Goal: Navigation & Orientation: Find specific page/section

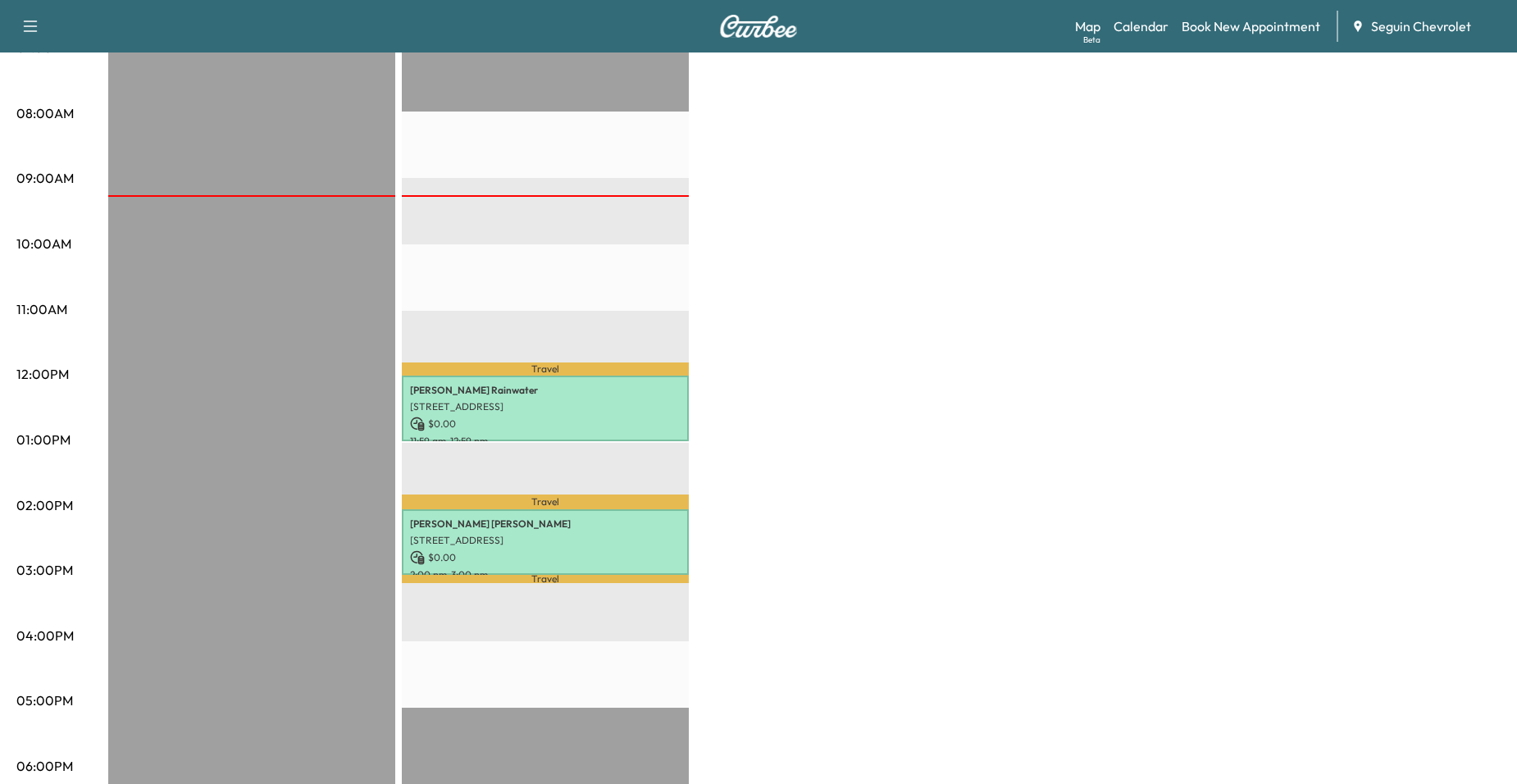
scroll to position [246, 0]
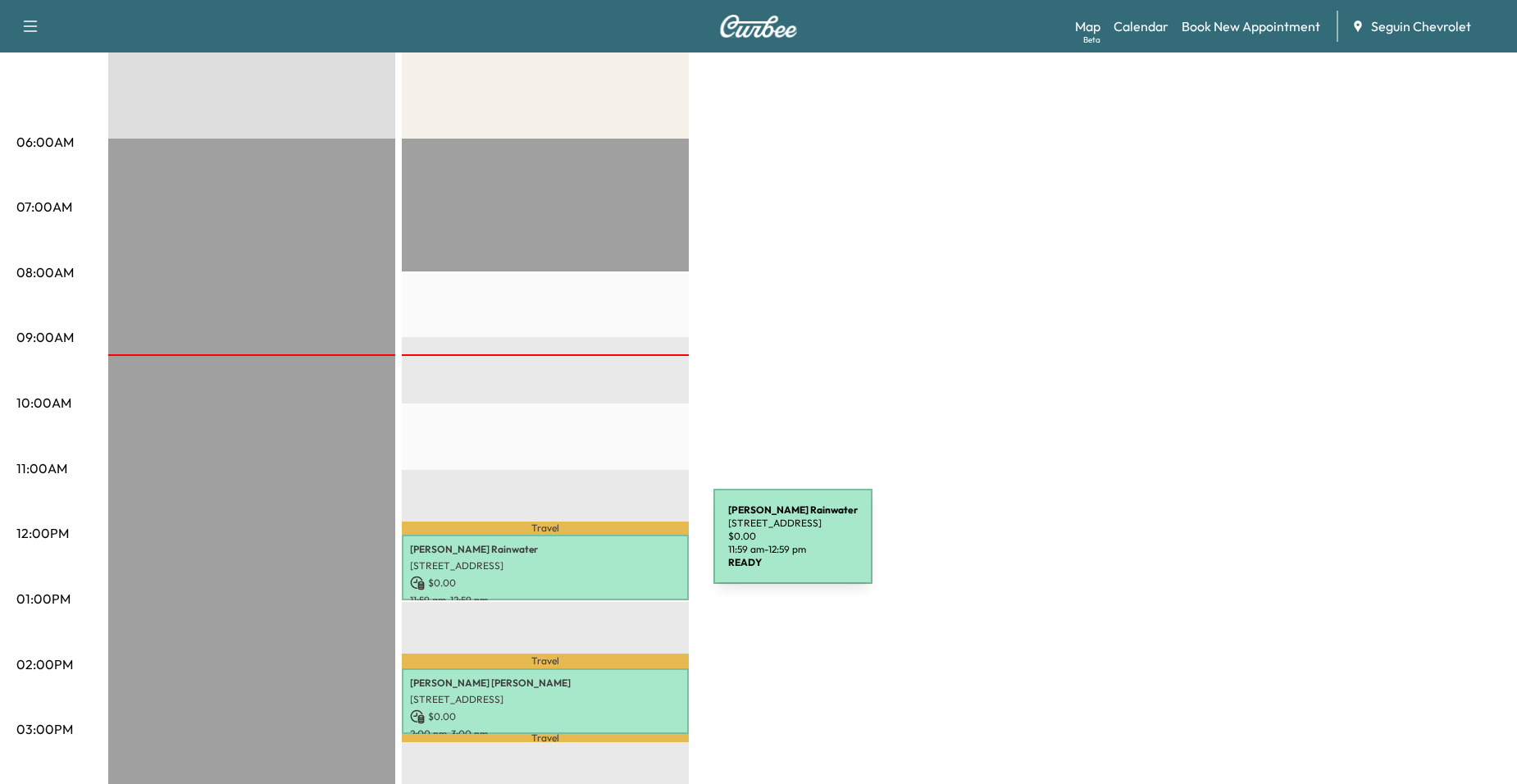
click at [590, 546] on p "[PERSON_NAME]" at bounding box center [545, 548] width 271 height 13
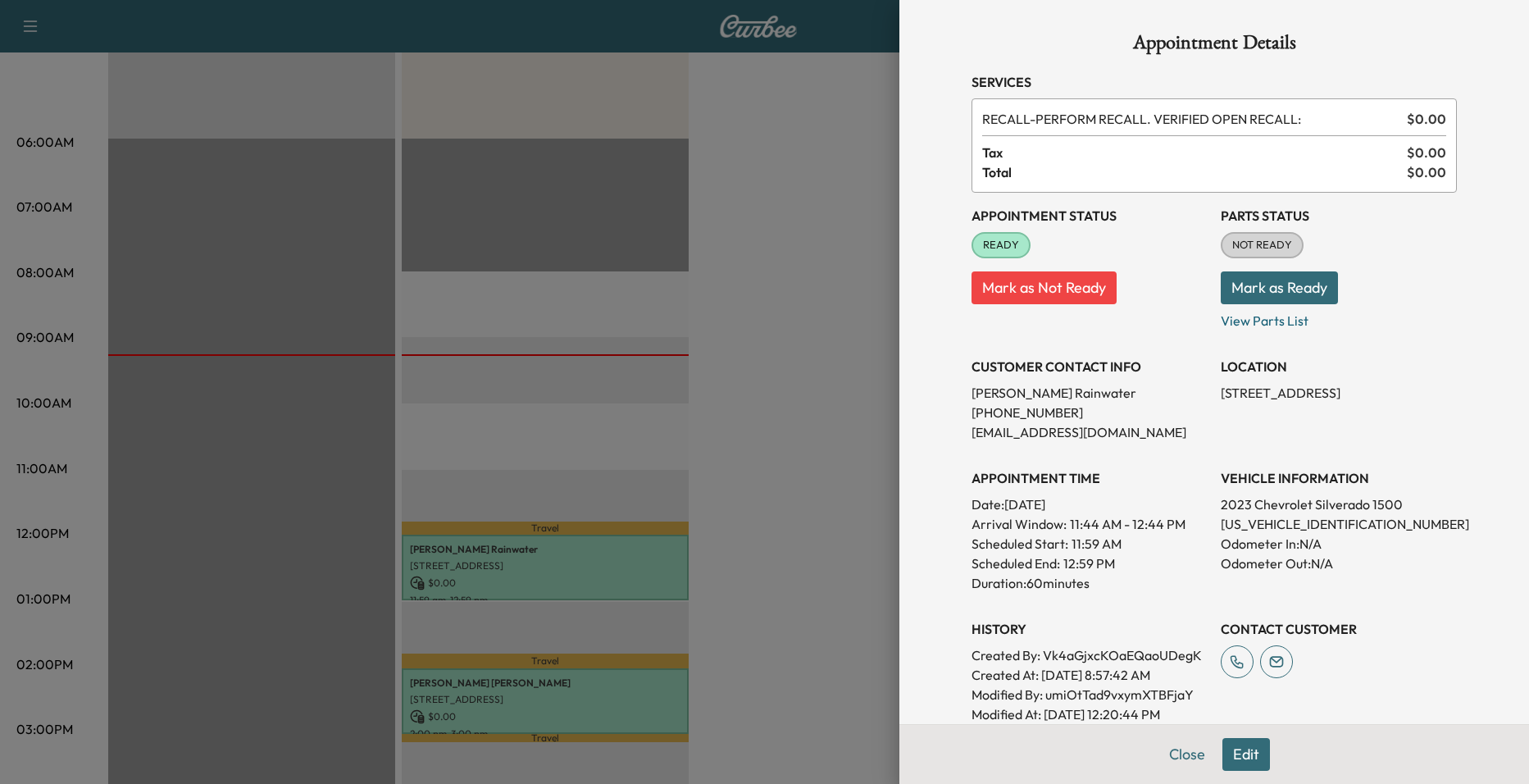
click at [771, 284] on div at bounding box center [764, 392] width 1529 height 784
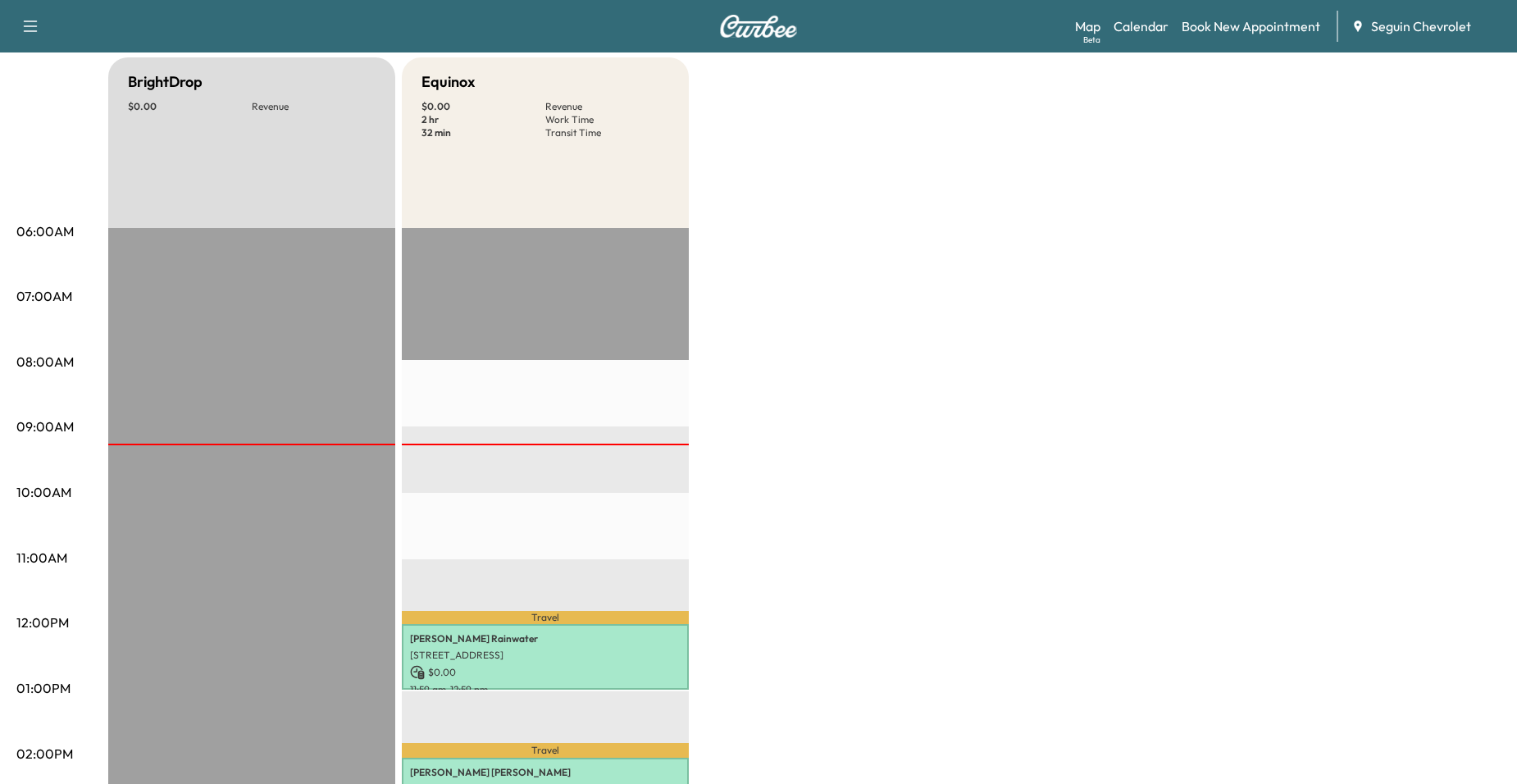
scroll to position [0, 0]
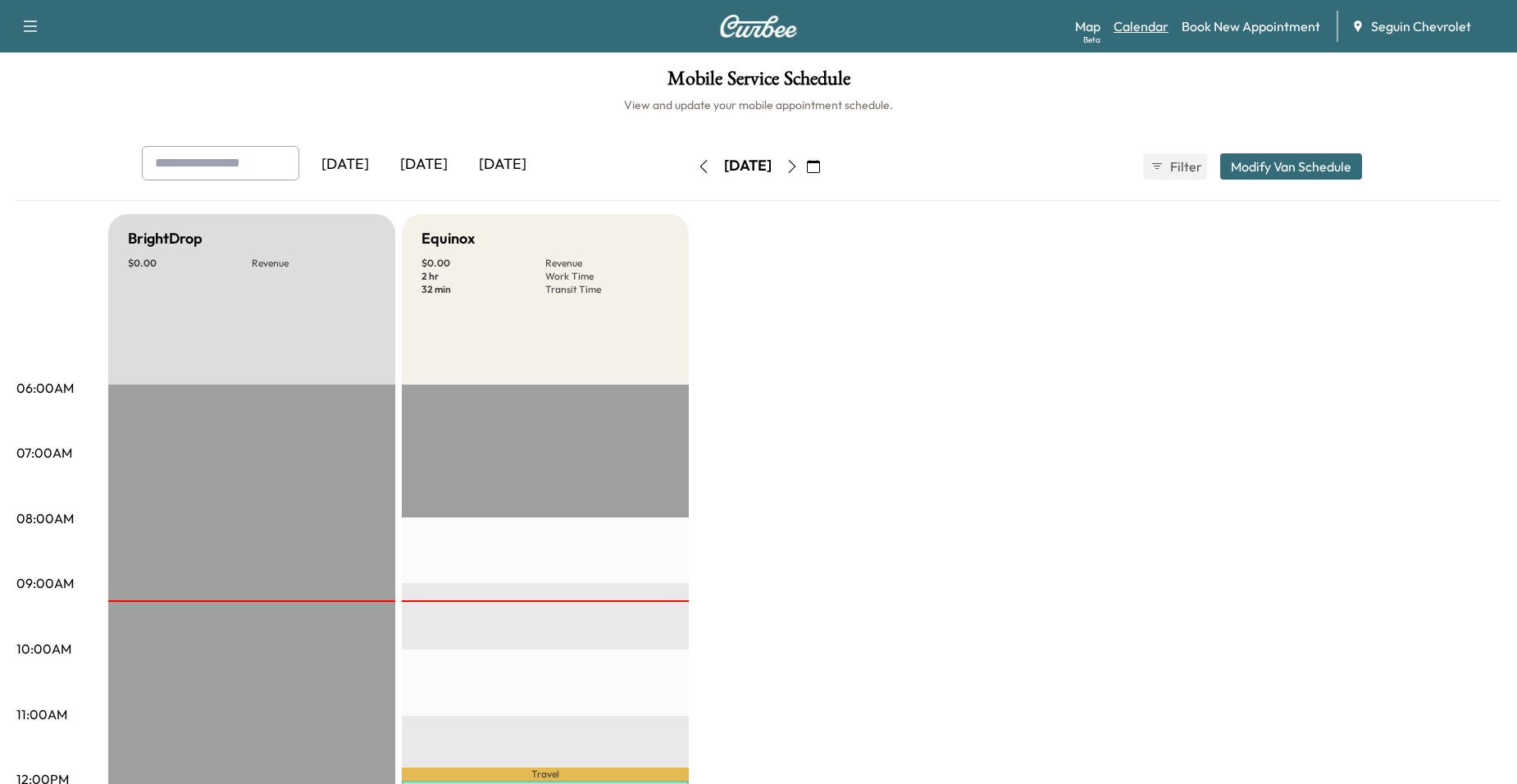
click at [1139, 31] on link "Calendar" at bounding box center [1140, 26] width 55 height 20
click at [359, 175] on div "[DATE]" at bounding box center [345, 165] width 79 height 38
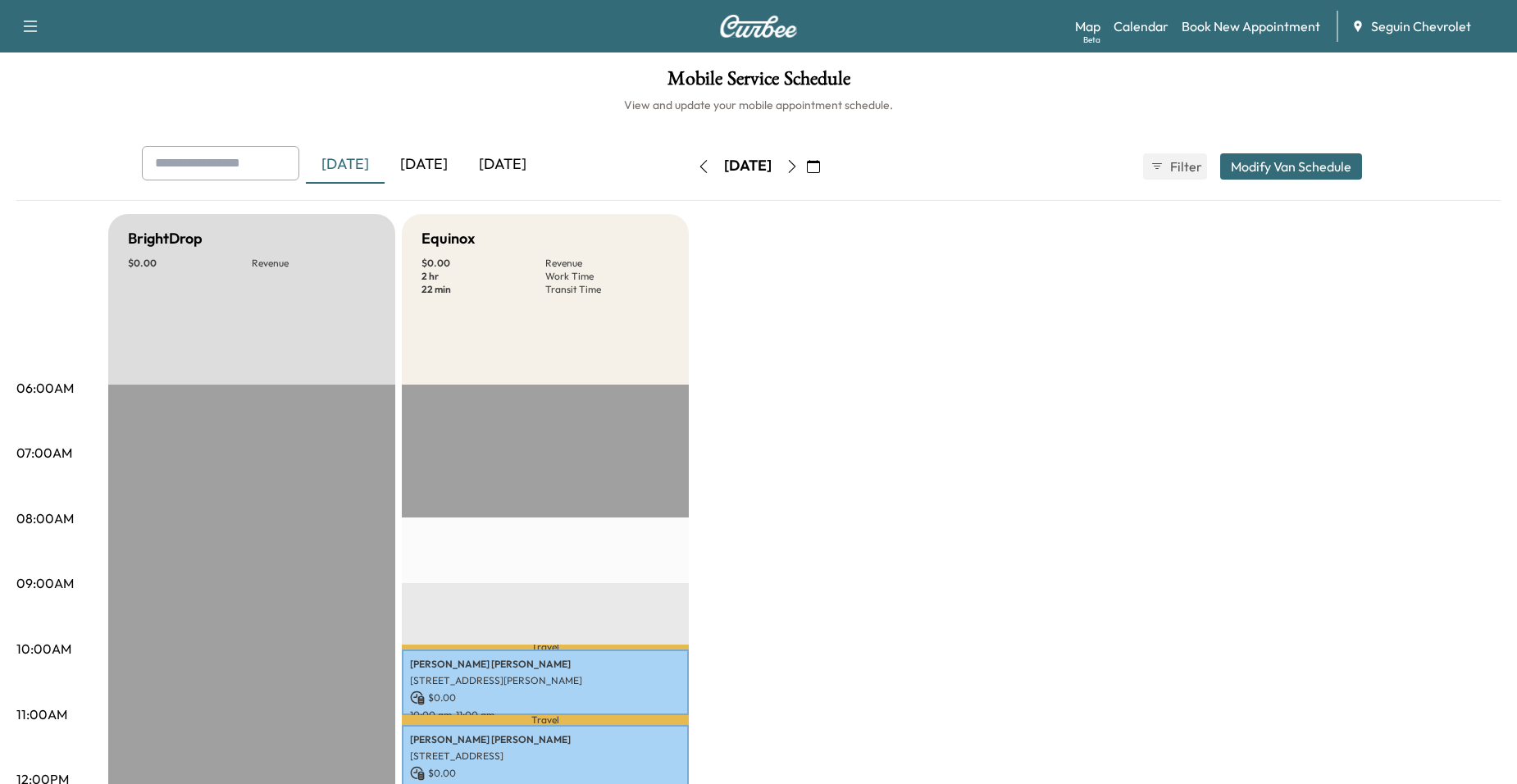
click at [426, 168] on div "[DATE]" at bounding box center [424, 165] width 79 height 38
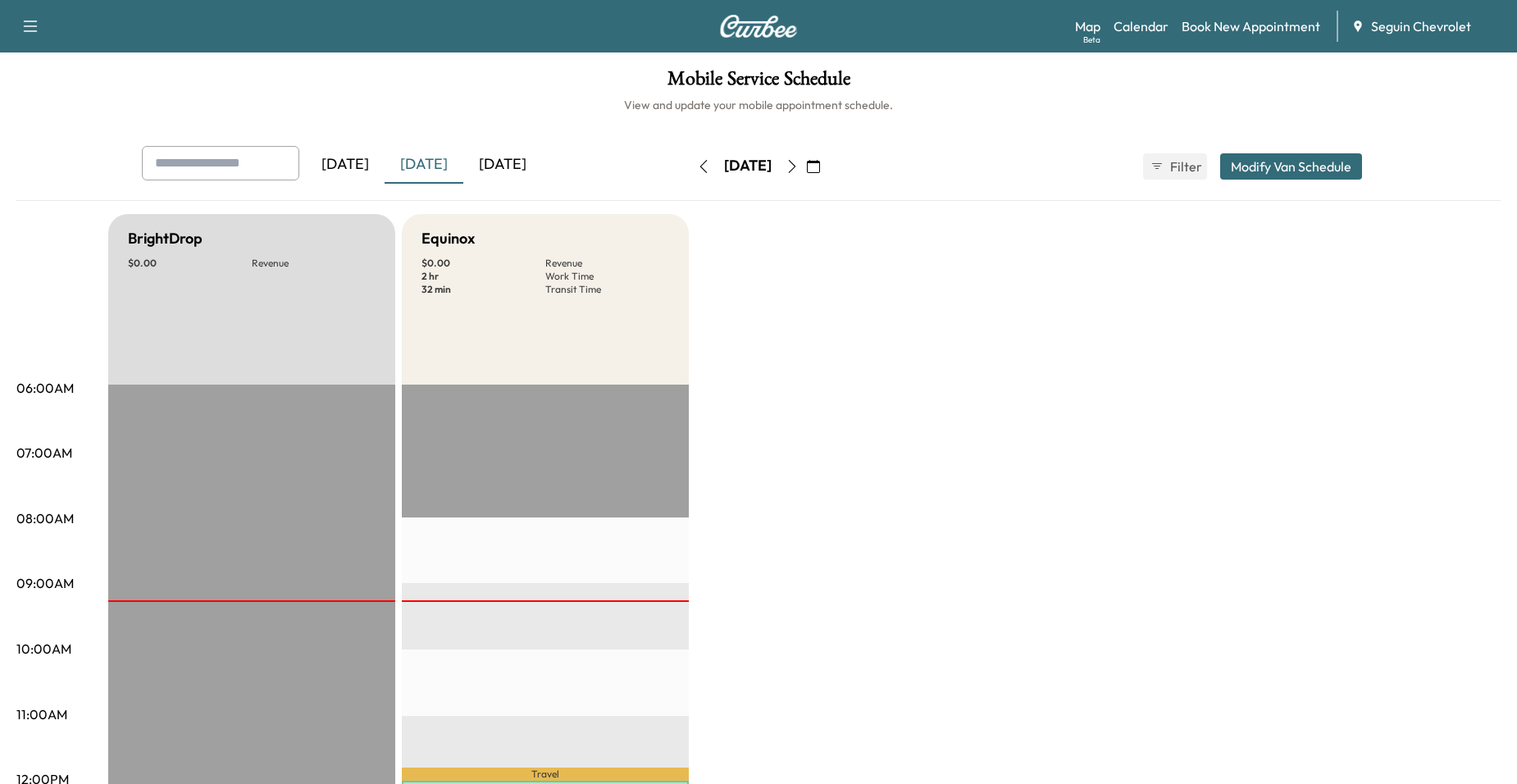
click at [538, 161] on div "[DATE]" at bounding box center [502, 165] width 79 height 38
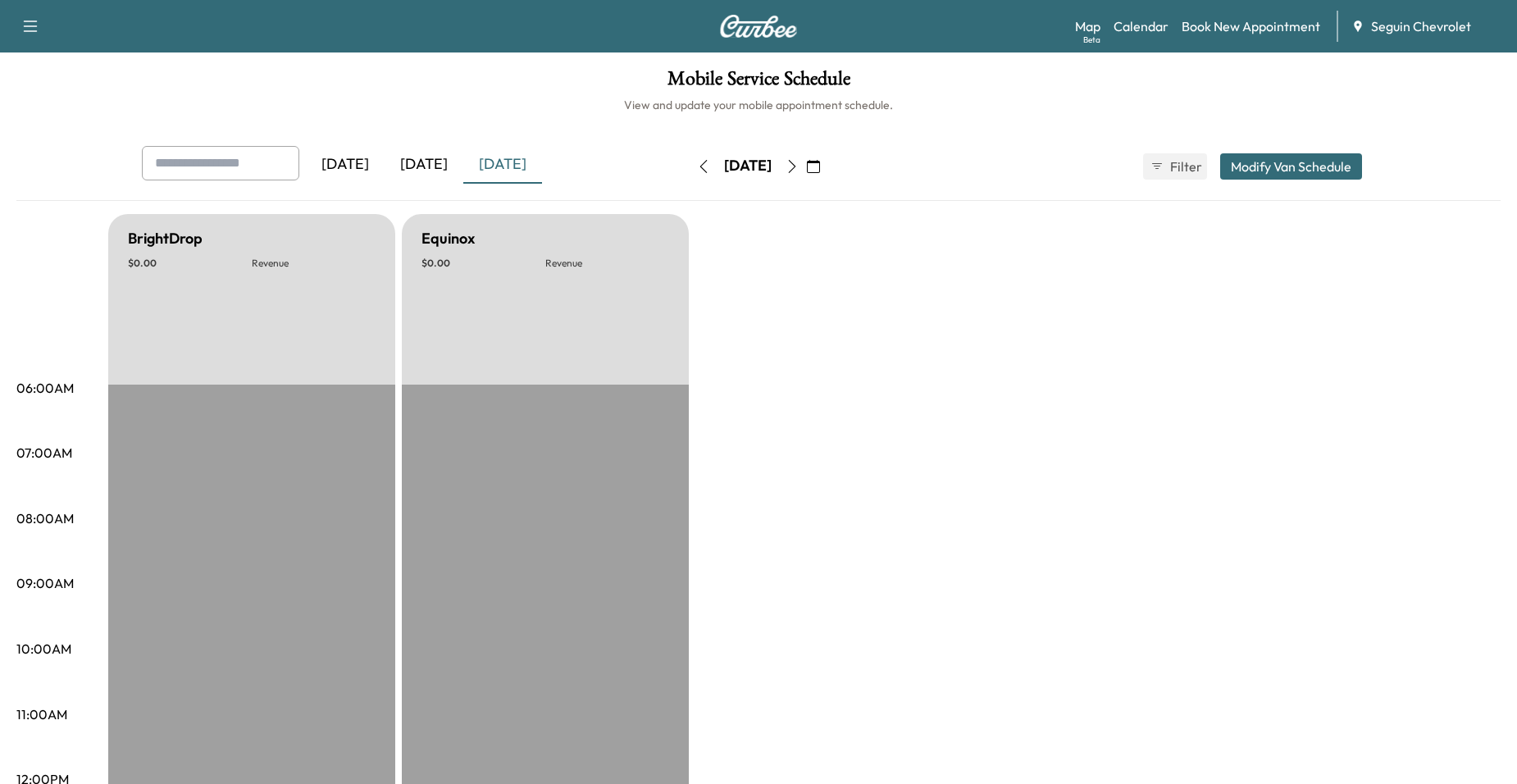
click at [448, 161] on div "[DATE]" at bounding box center [424, 165] width 79 height 38
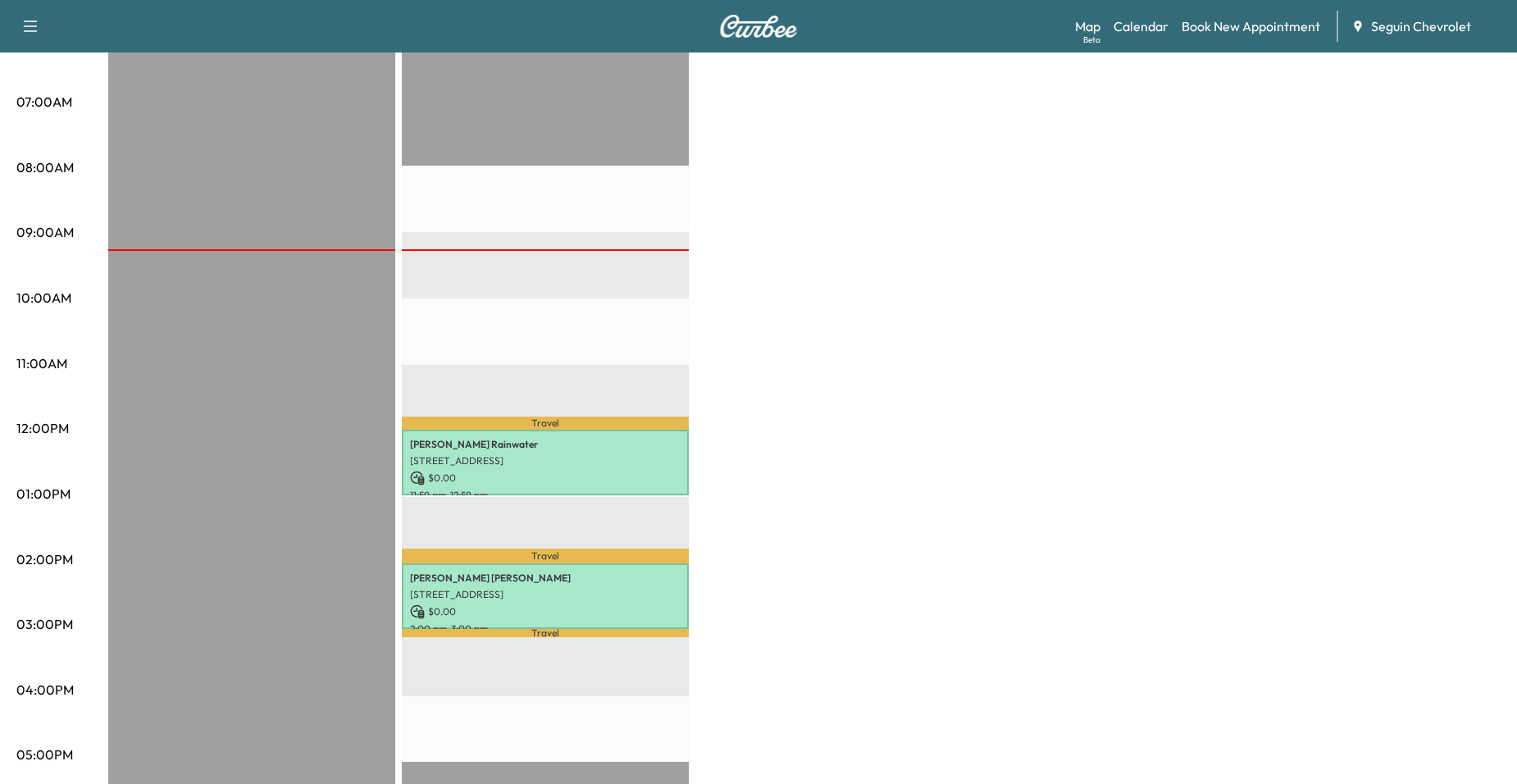
scroll to position [328, 0]
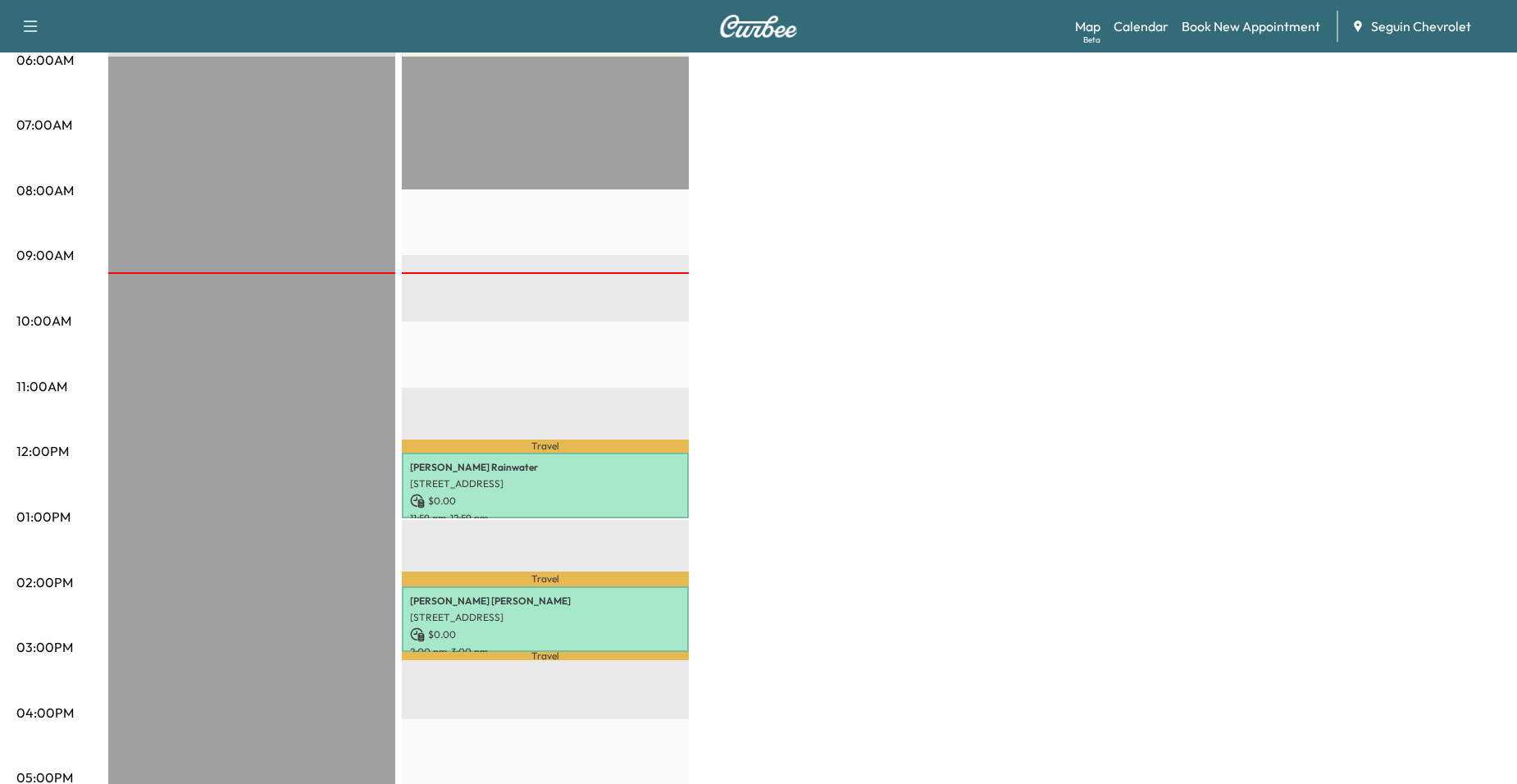
click at [582, 366] on div "Travel Michael Rainwater 4122 Paddock Trl, Seguin, TX 78155, USA $ 0.00 11:59 a…" at bounding box center [545, 586] width 287 height 1059
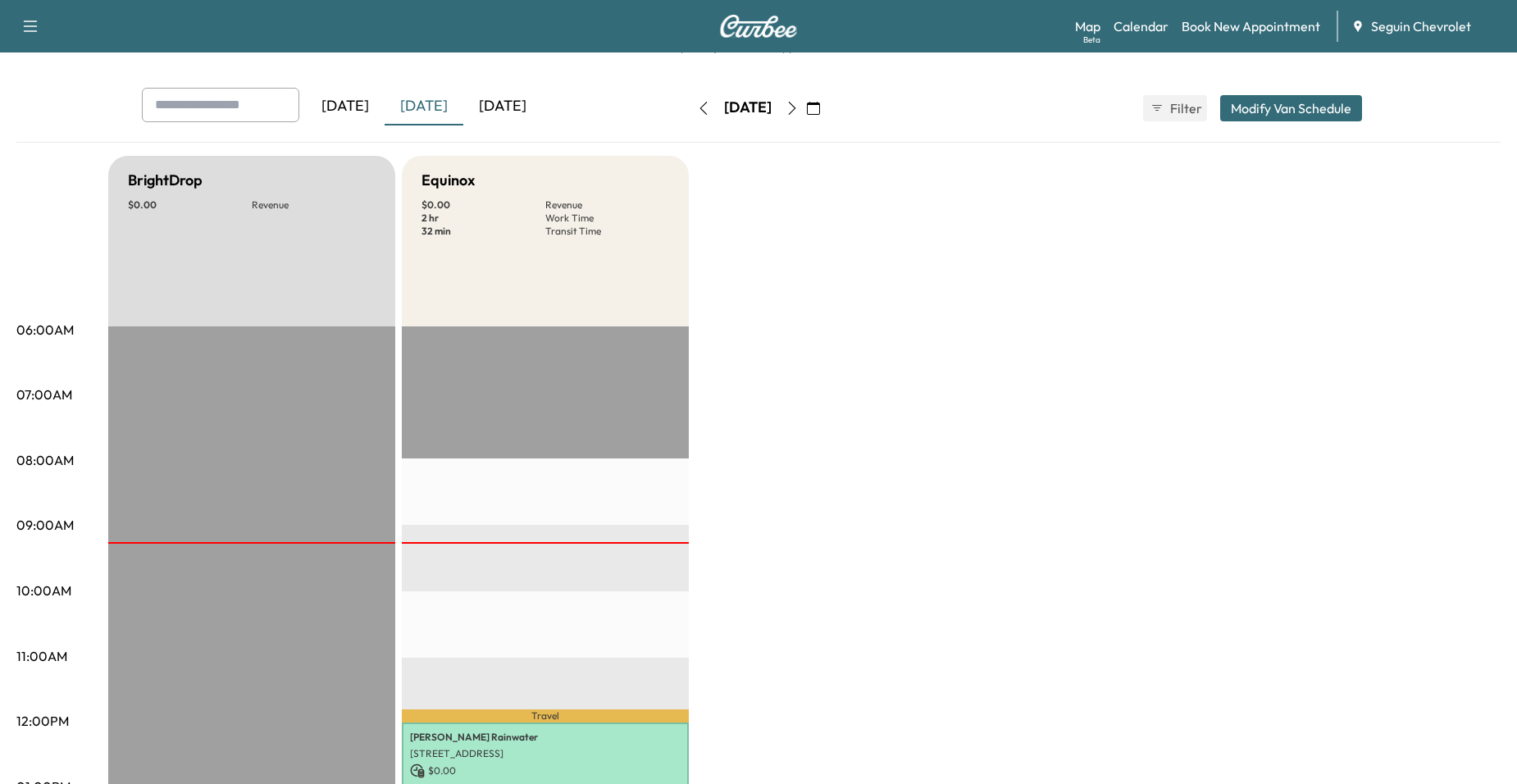
scroll to position [0, 0]
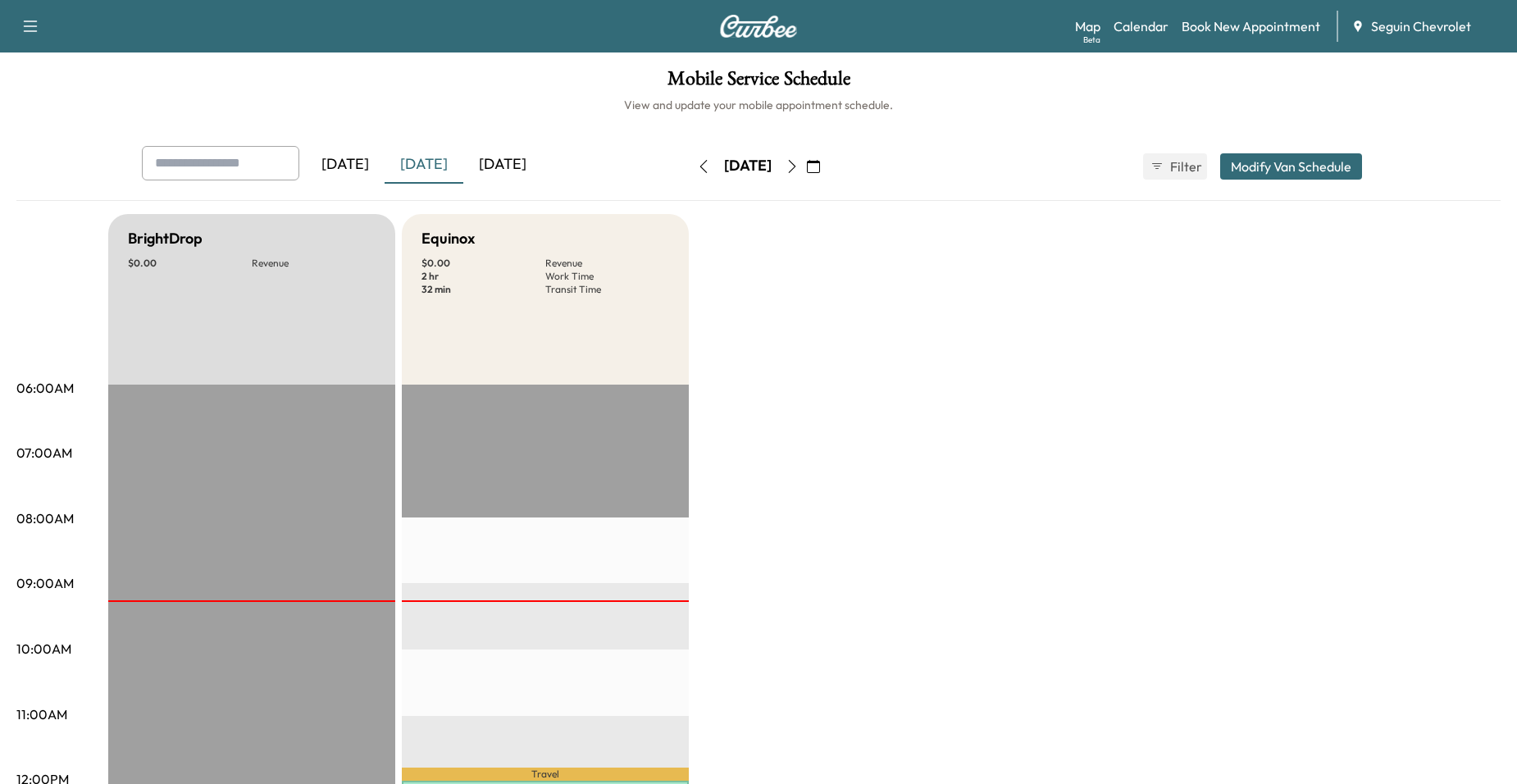
click at [820, 170] on icon "button" at bounding box center [812, 166] width 13 height 13
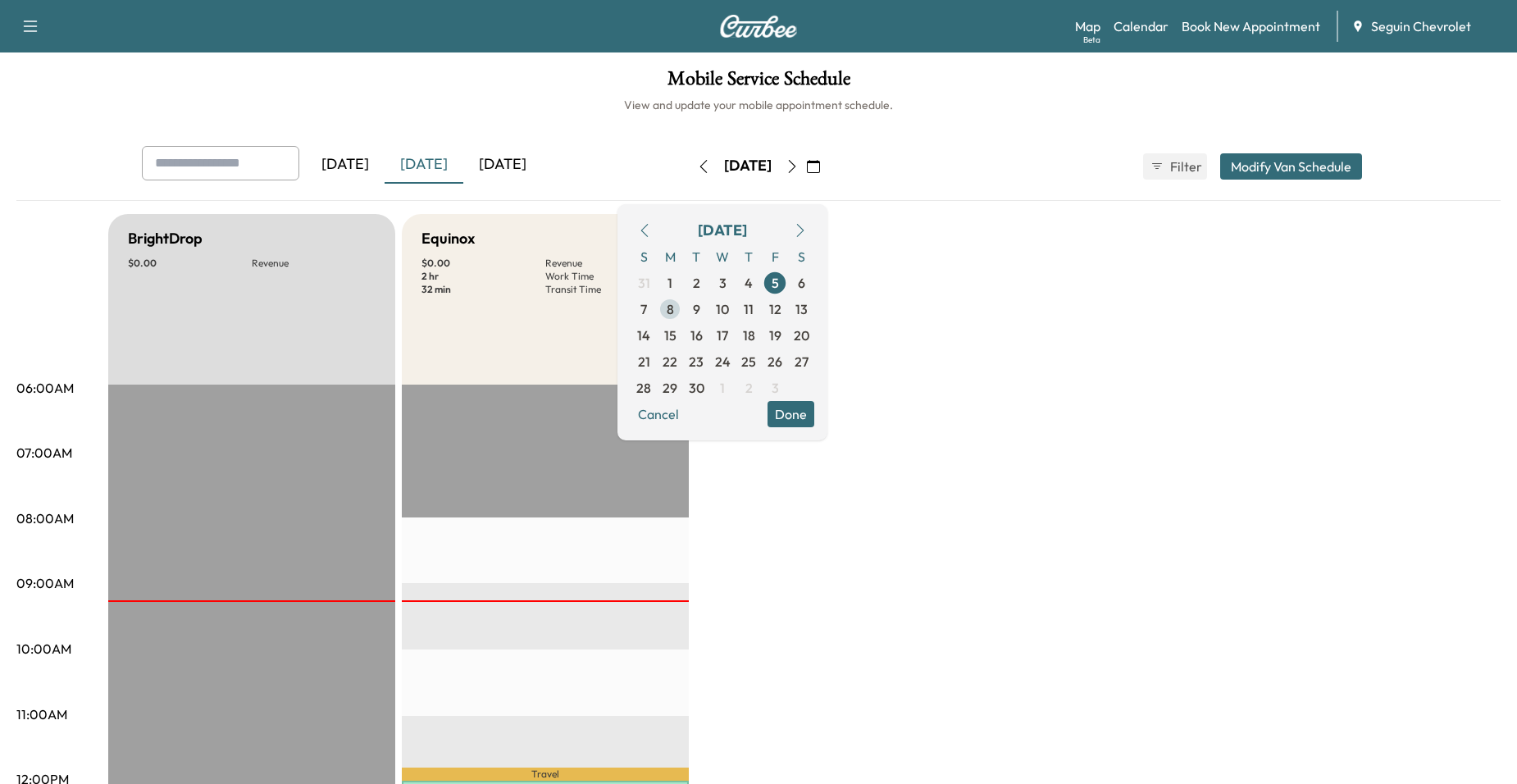
click at [683, 320] on span "8" at bounding box center [670, 309] width 26 height 26
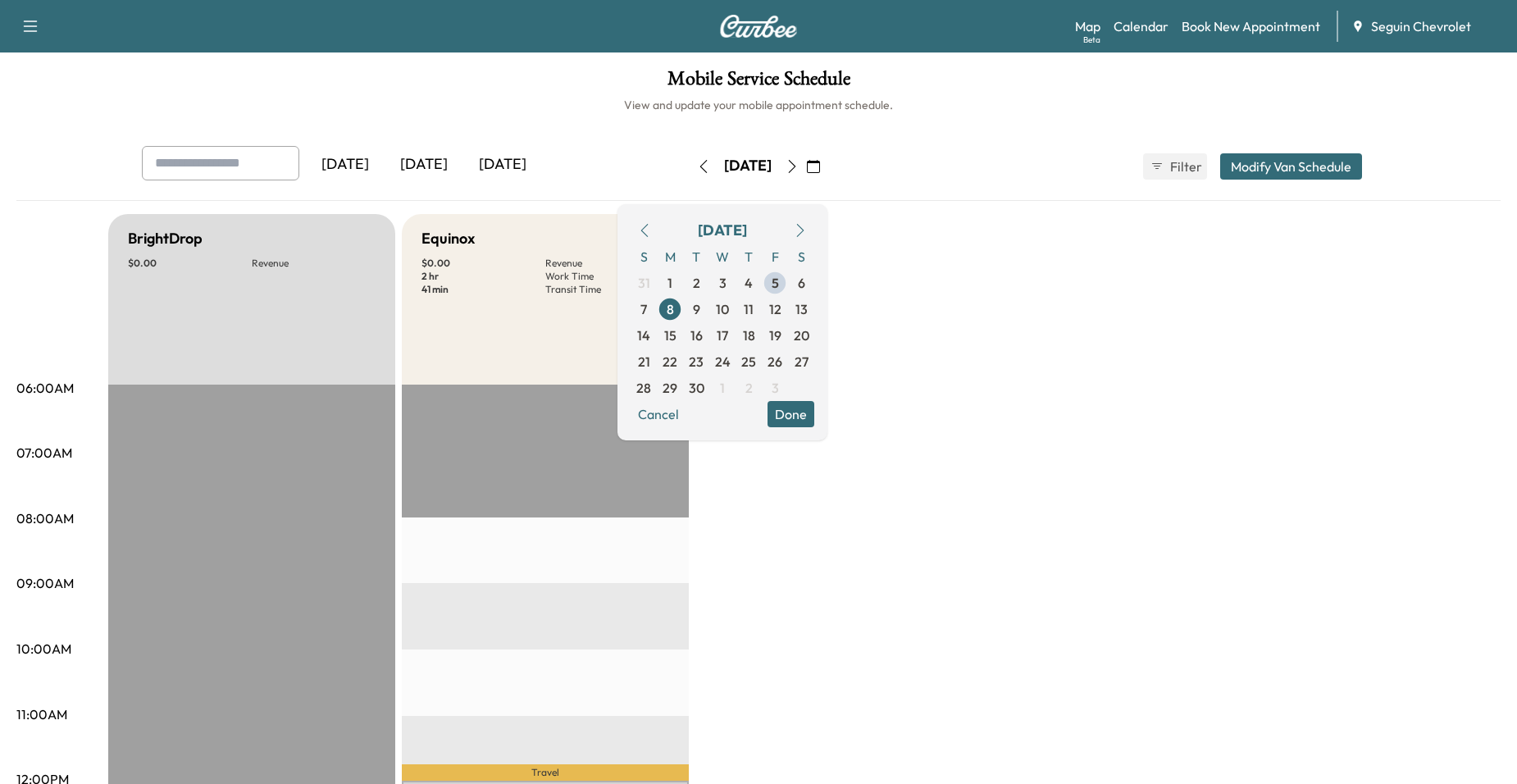
click at [814, 406] on button "Done" at bounding box center [790, 413] width 47 height 26
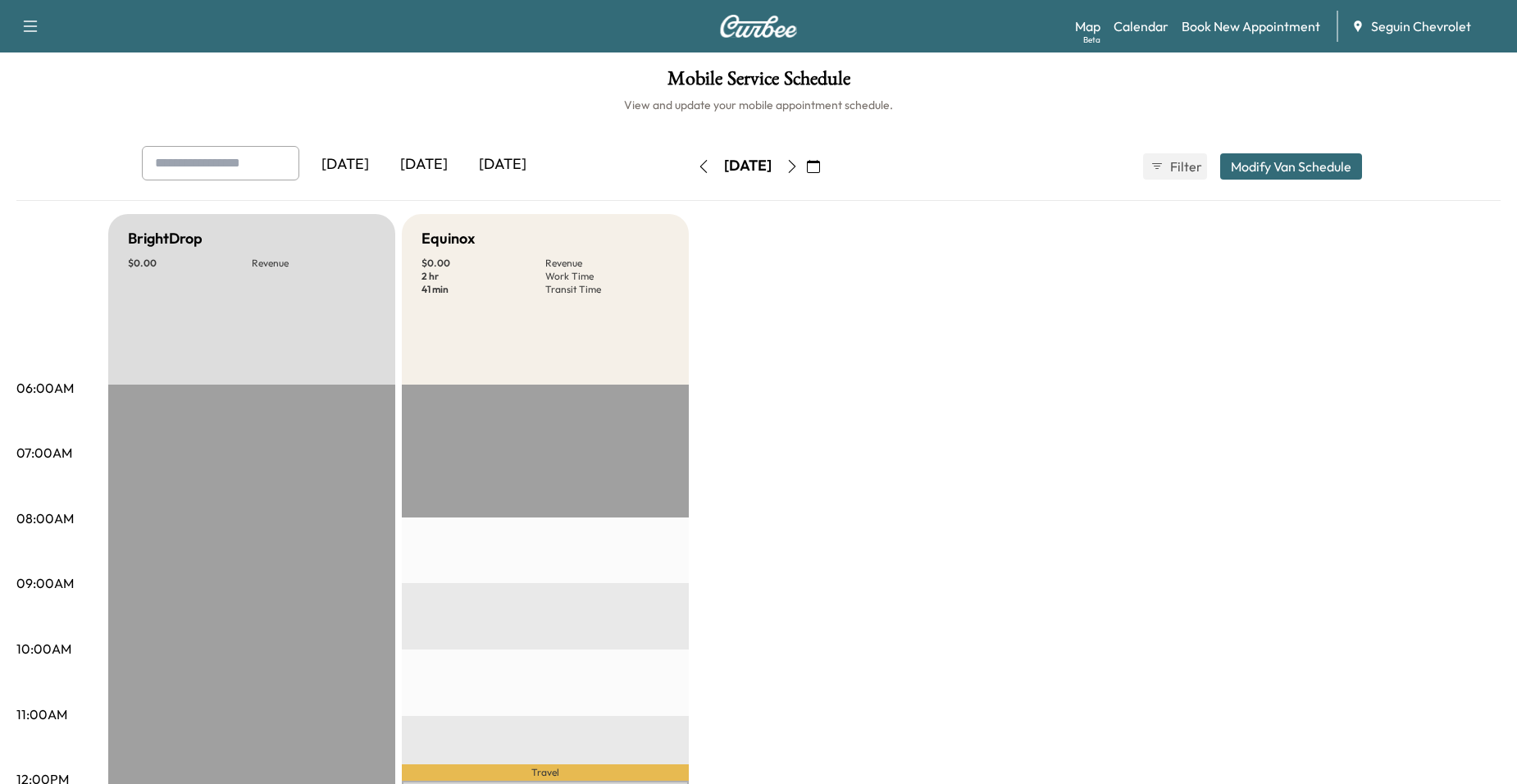
click at [799, 165] on icon "button" at bounding box center [792, 166] width 13 height 13
click at [799, 170] on icon "button" at bounding box center [792, 166] width 13 height 13
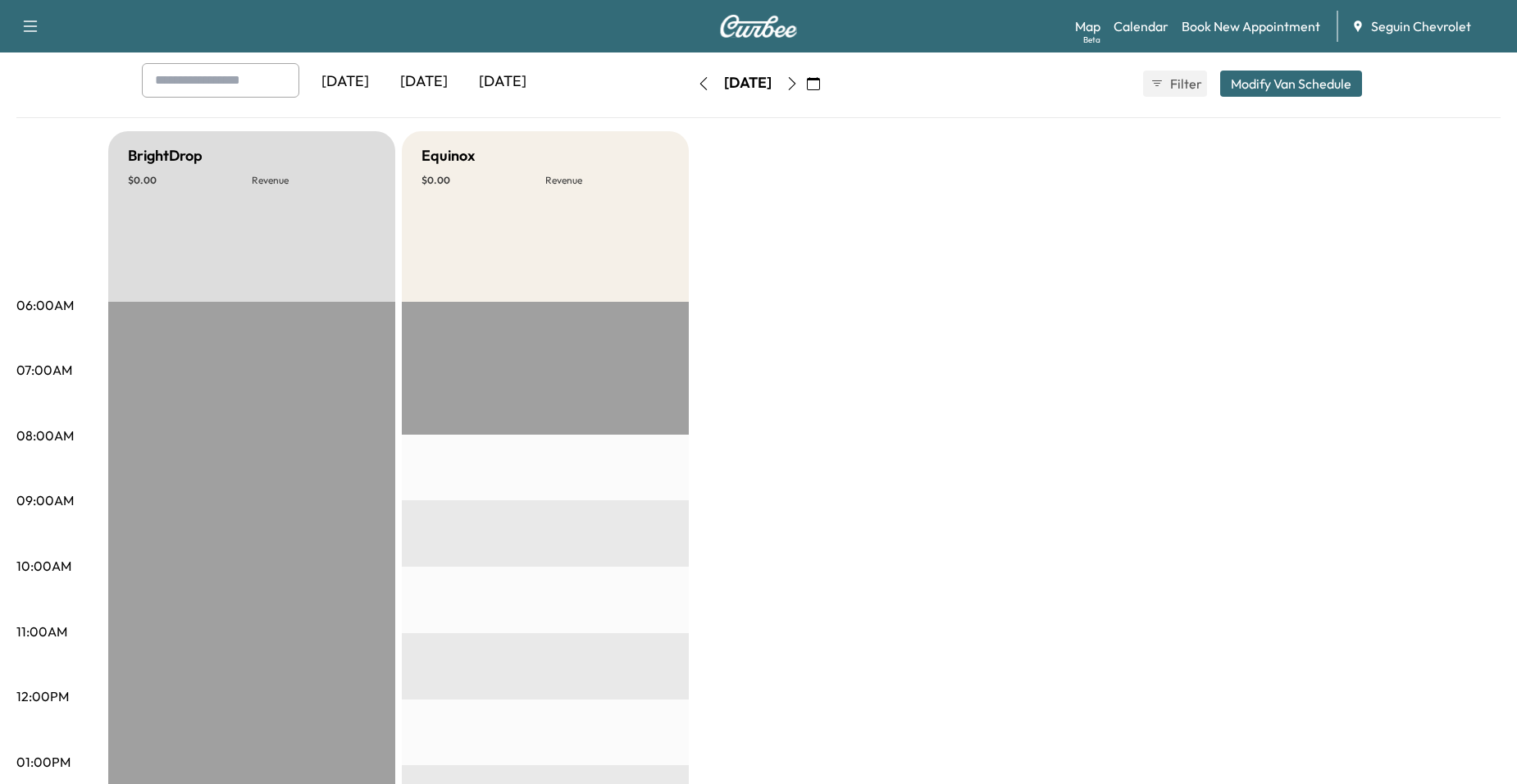
scroll to position [82, 0]
click at [806, 84] on button "button" at bounding box center [792, 85] width 28 height 26
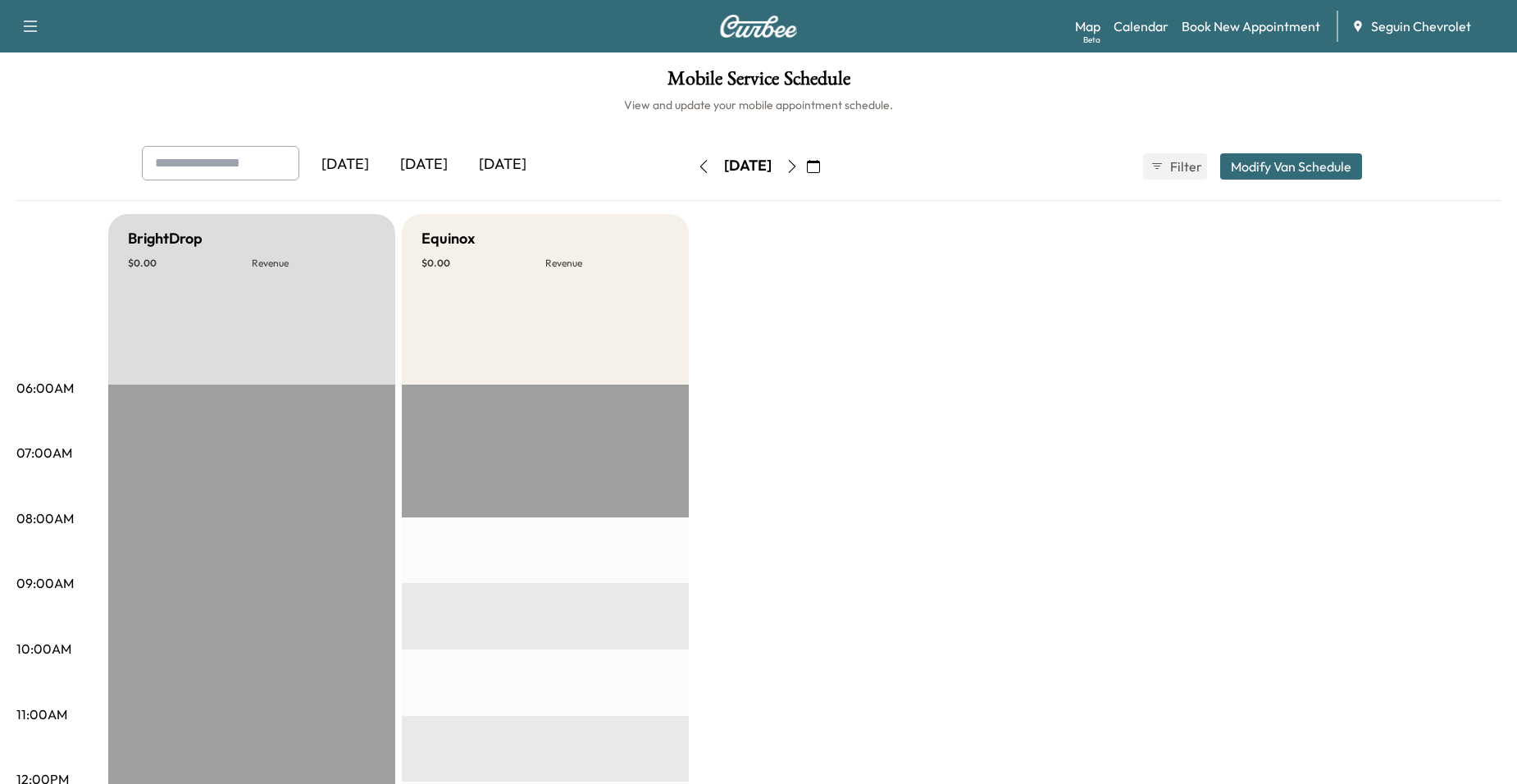
click at [806, 174] on button "button" at bounding box center [792, 166] width 28 height 26
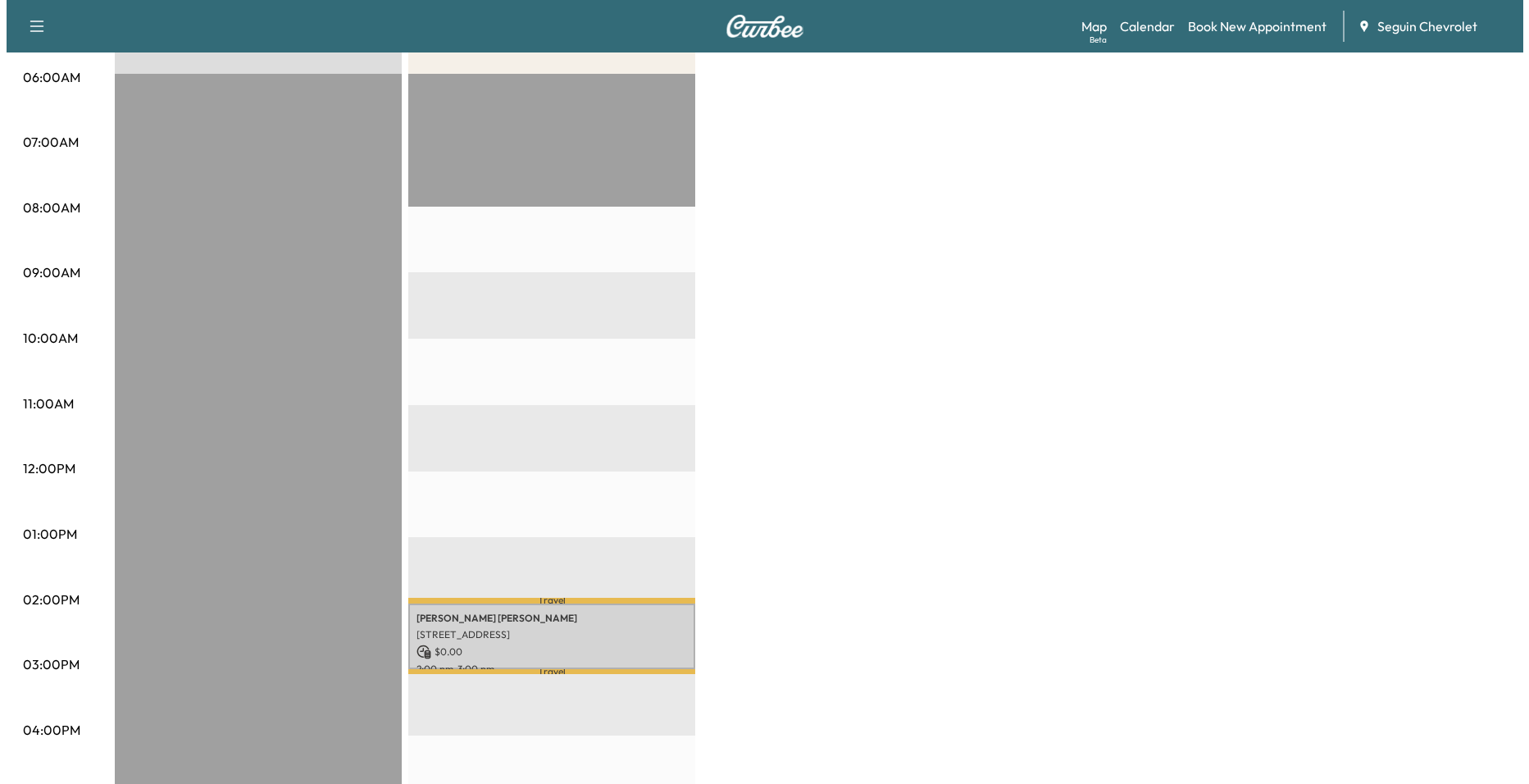
scroll to position [410, 0]
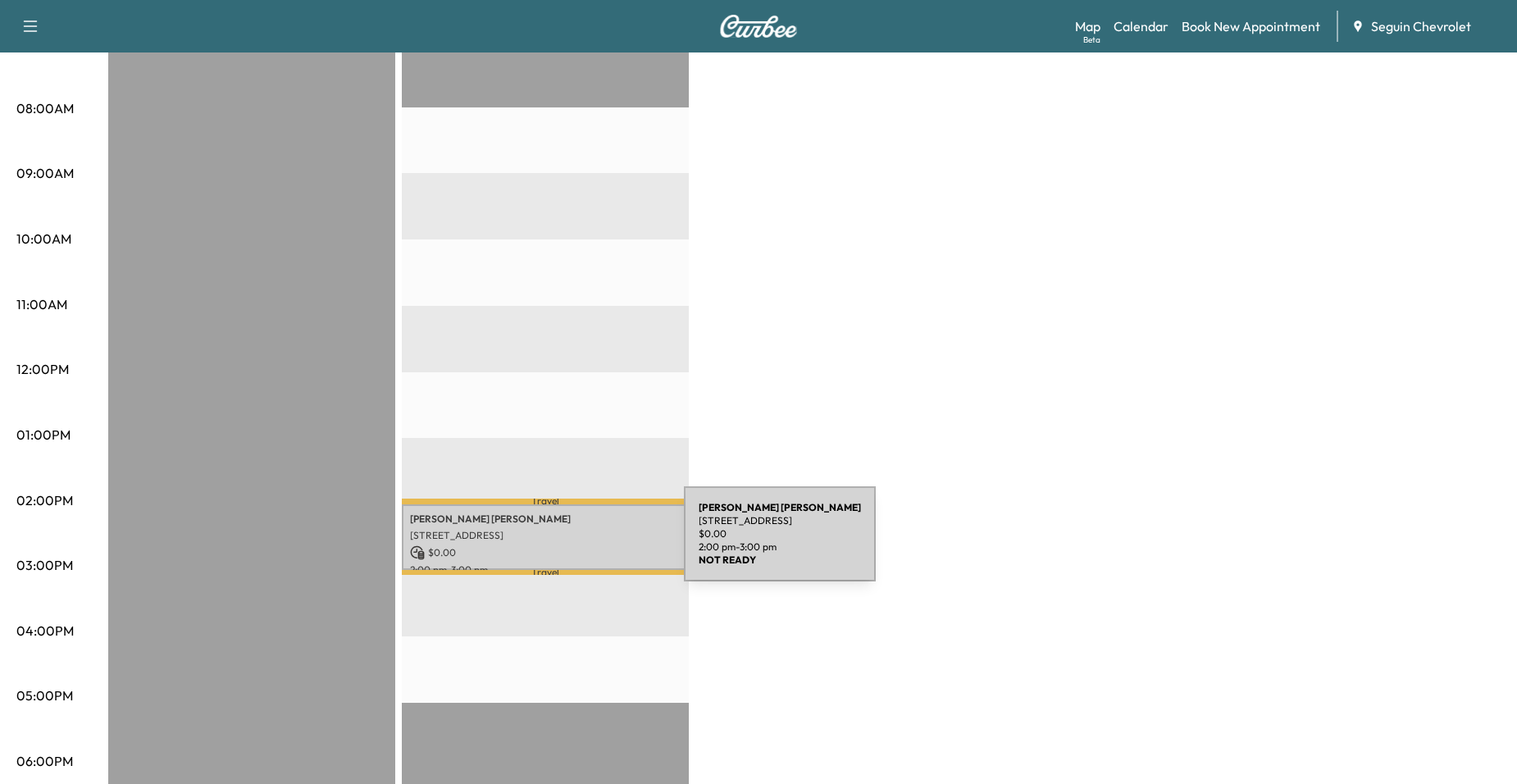
click at [561, 545] on p "$ 0.00" at bounding box center [545, 552] width 271 height 15
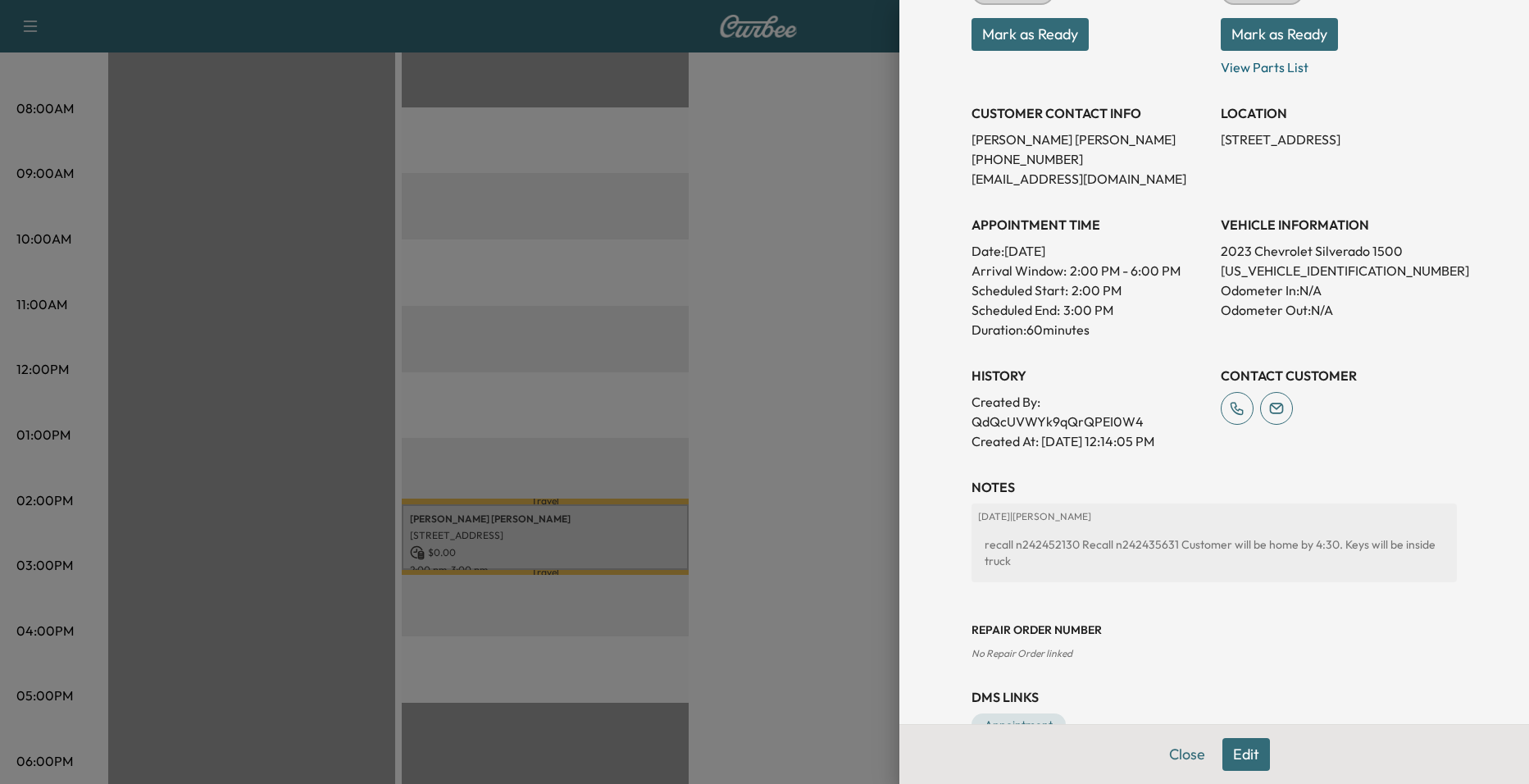
scroll to position [298, 0]
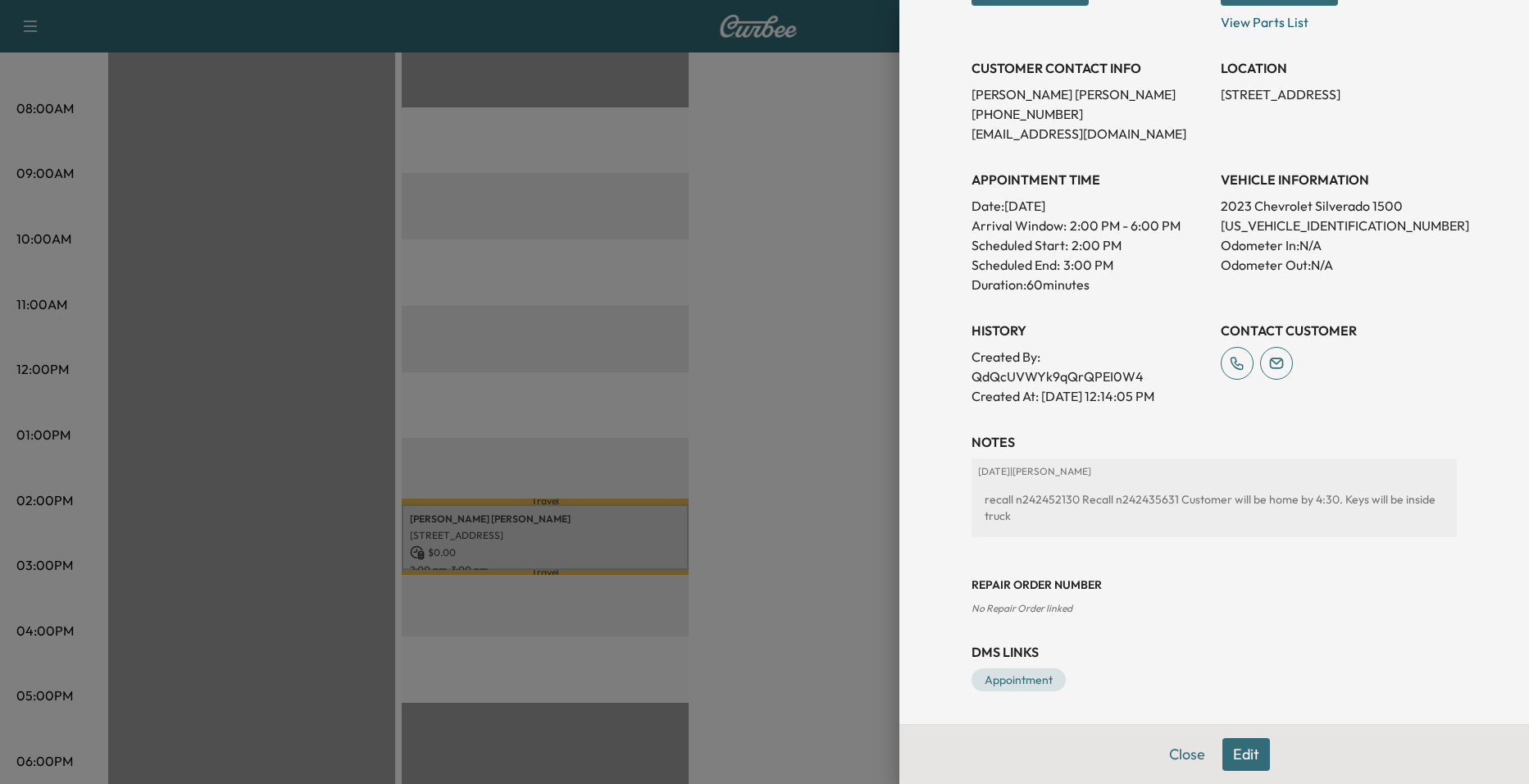
click at [718, 392] on div at bounding box center [764, 392] width 1529 height 784
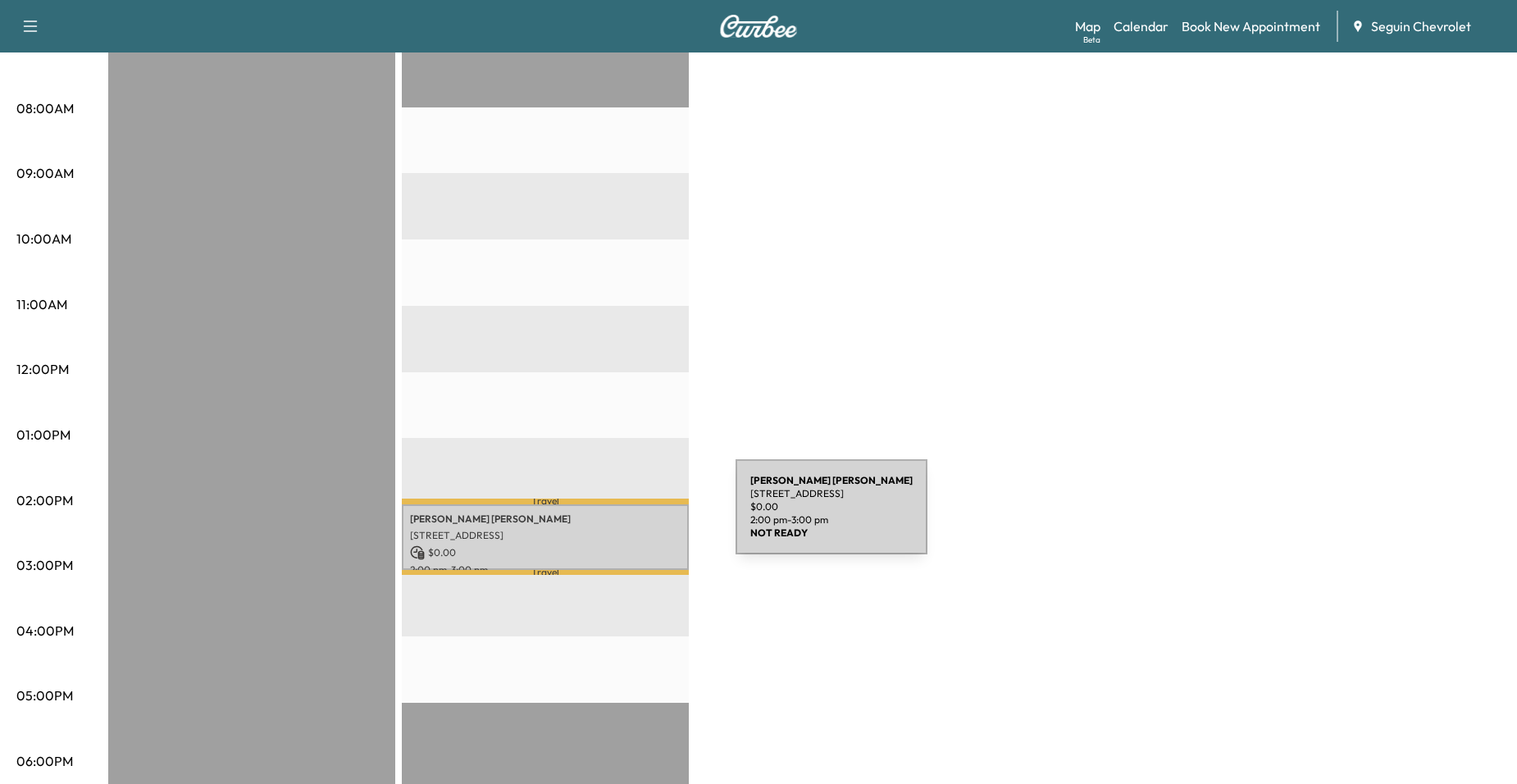
click at [611, 518] on p "MIGUEL GALVAN" at bounding box center [545, 518] width 271 height 13
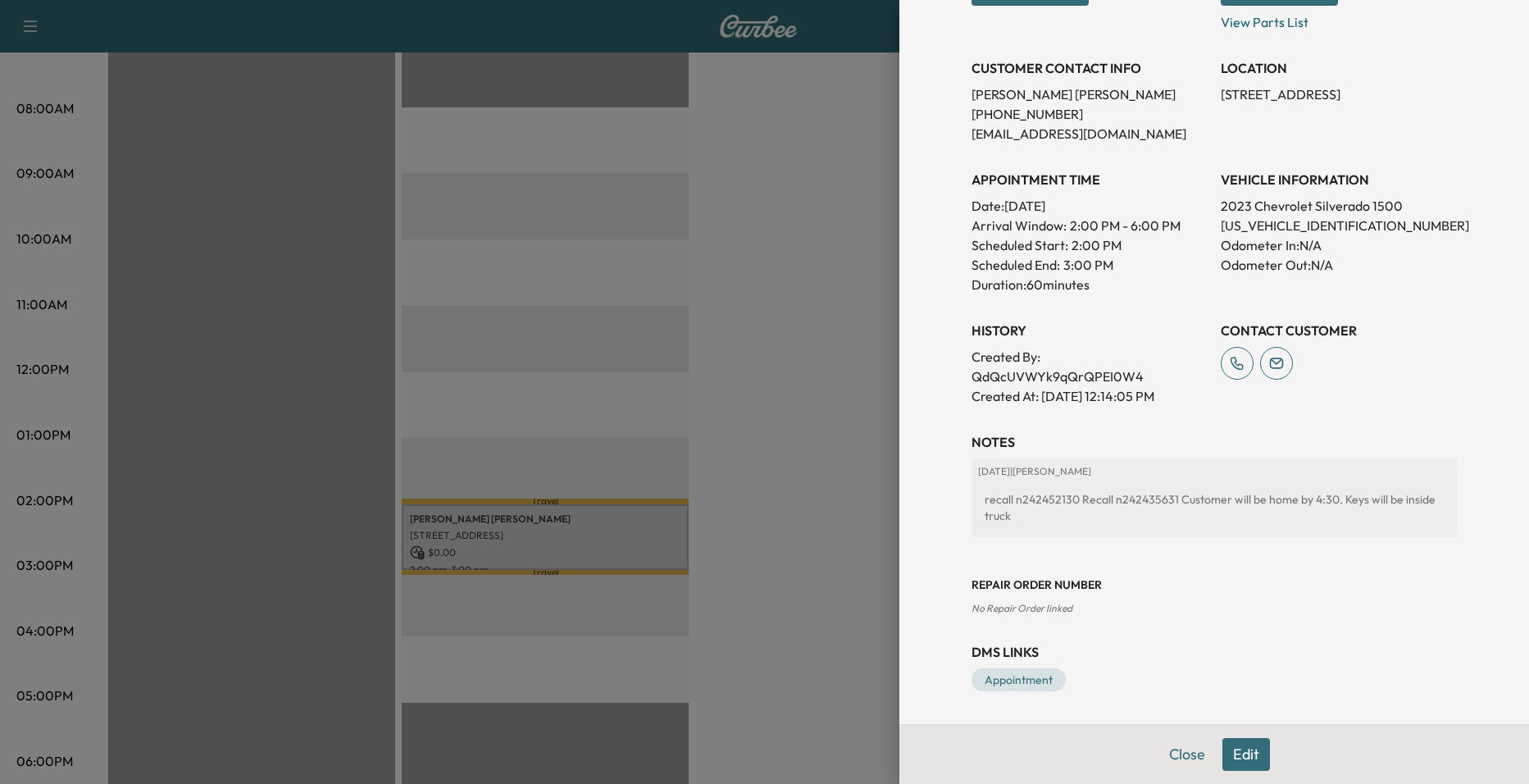
click at [808, 336] on div at bounding box center [764, 392] width 1529 height 784
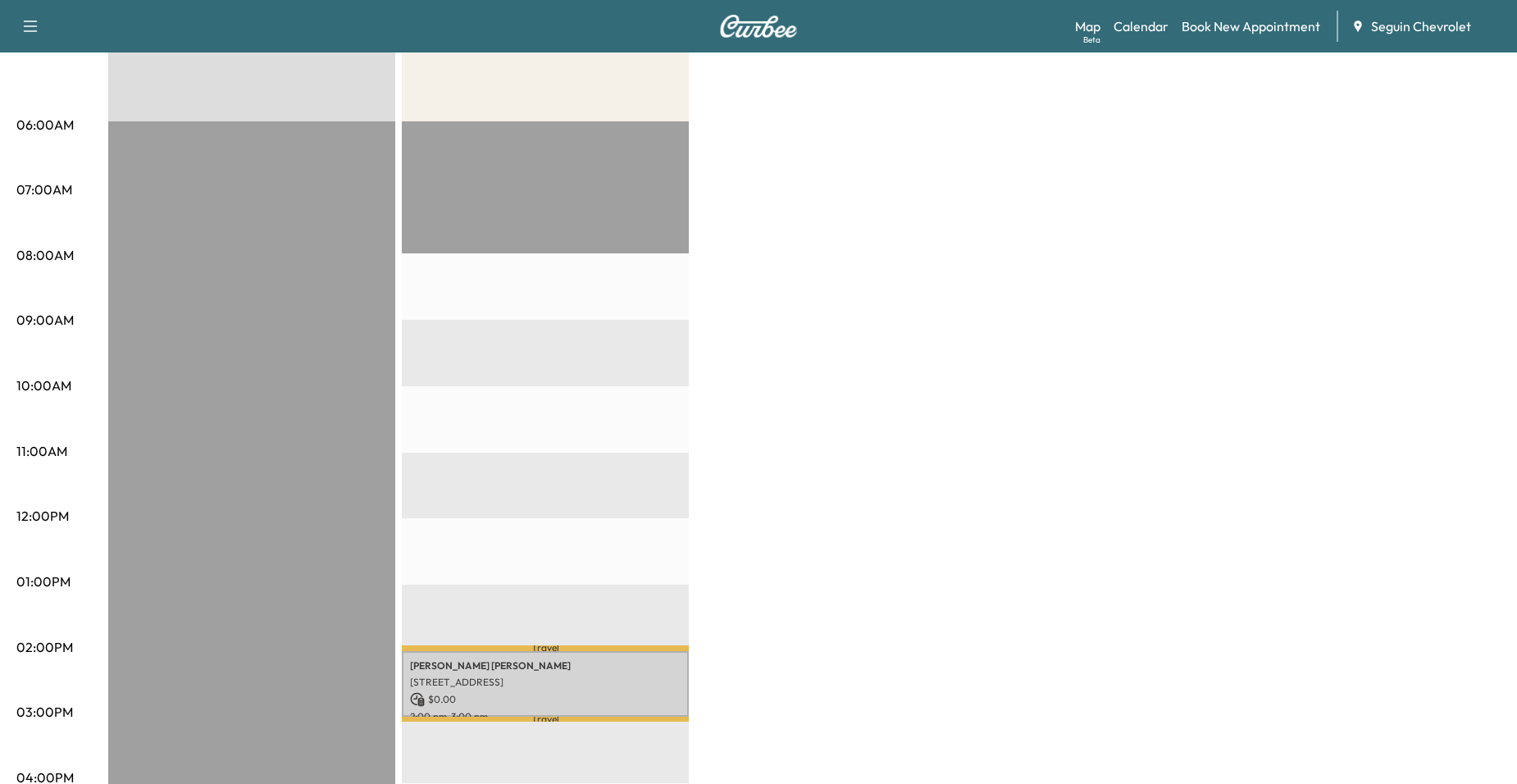
scroll to position [0, 0]
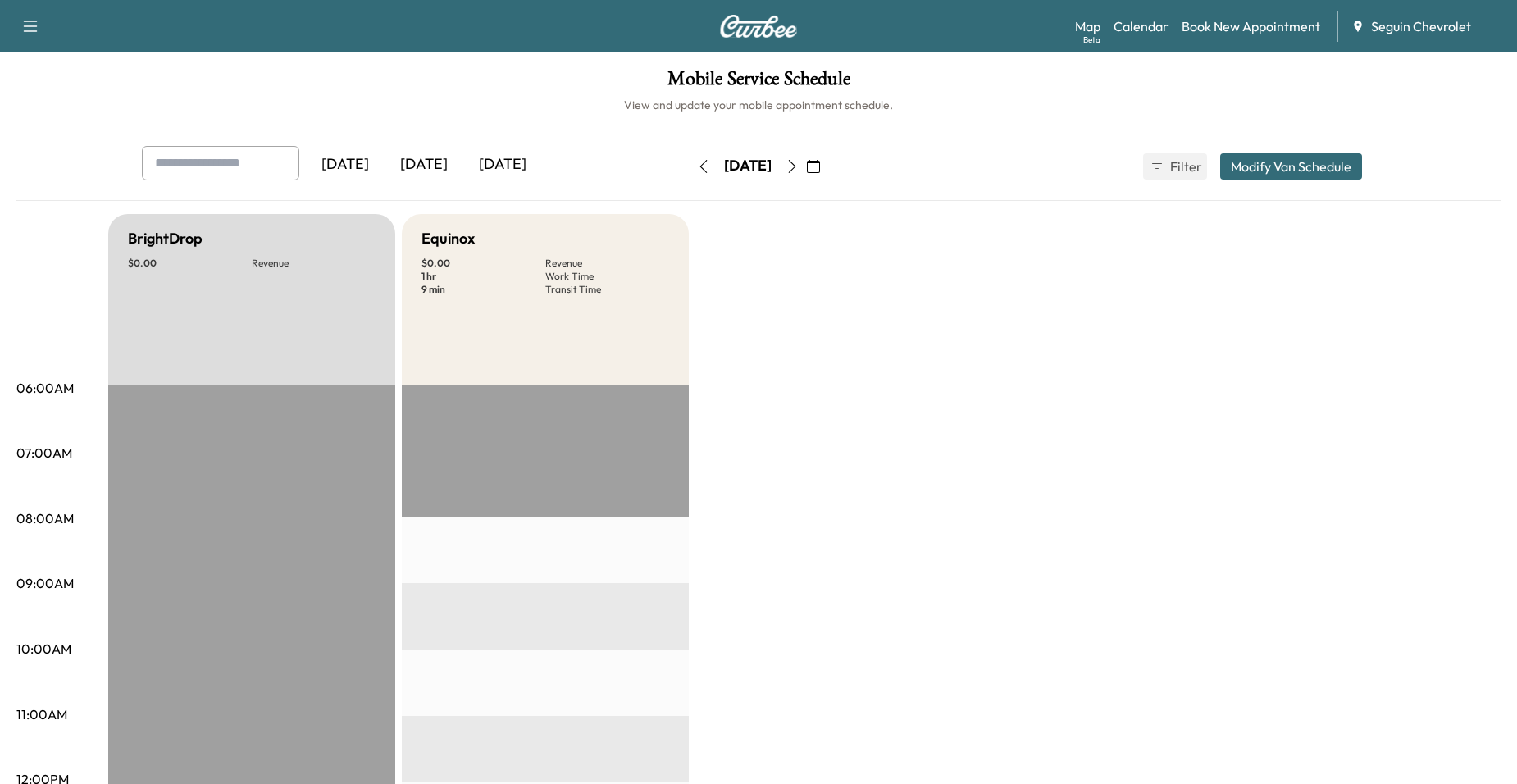
click at [796, 167] on icon "button" at bounding box center [792, 166] width 8 height 13
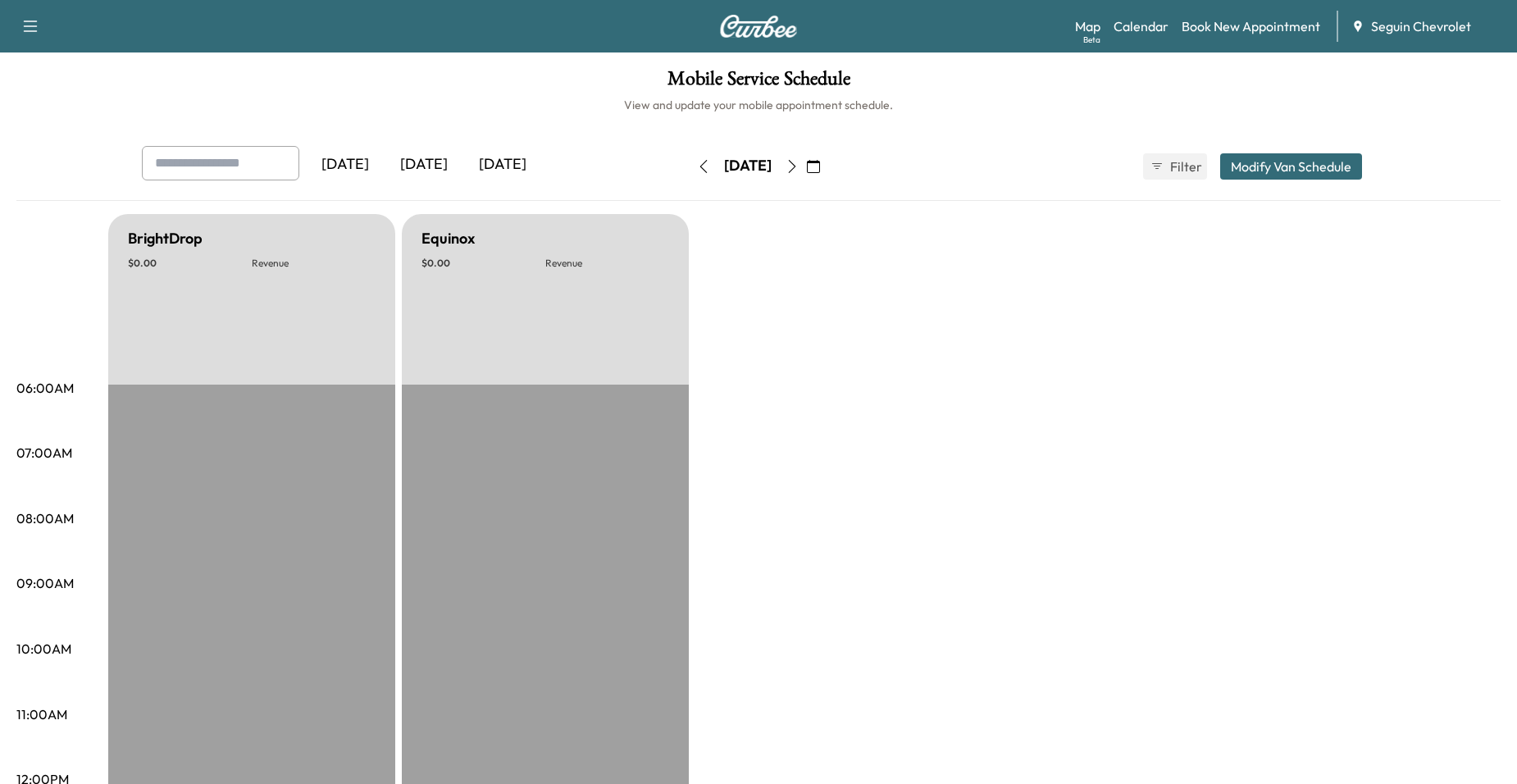
click at [799, 167] on icon "button" at bounding box center [792, 166] width 13 height 13
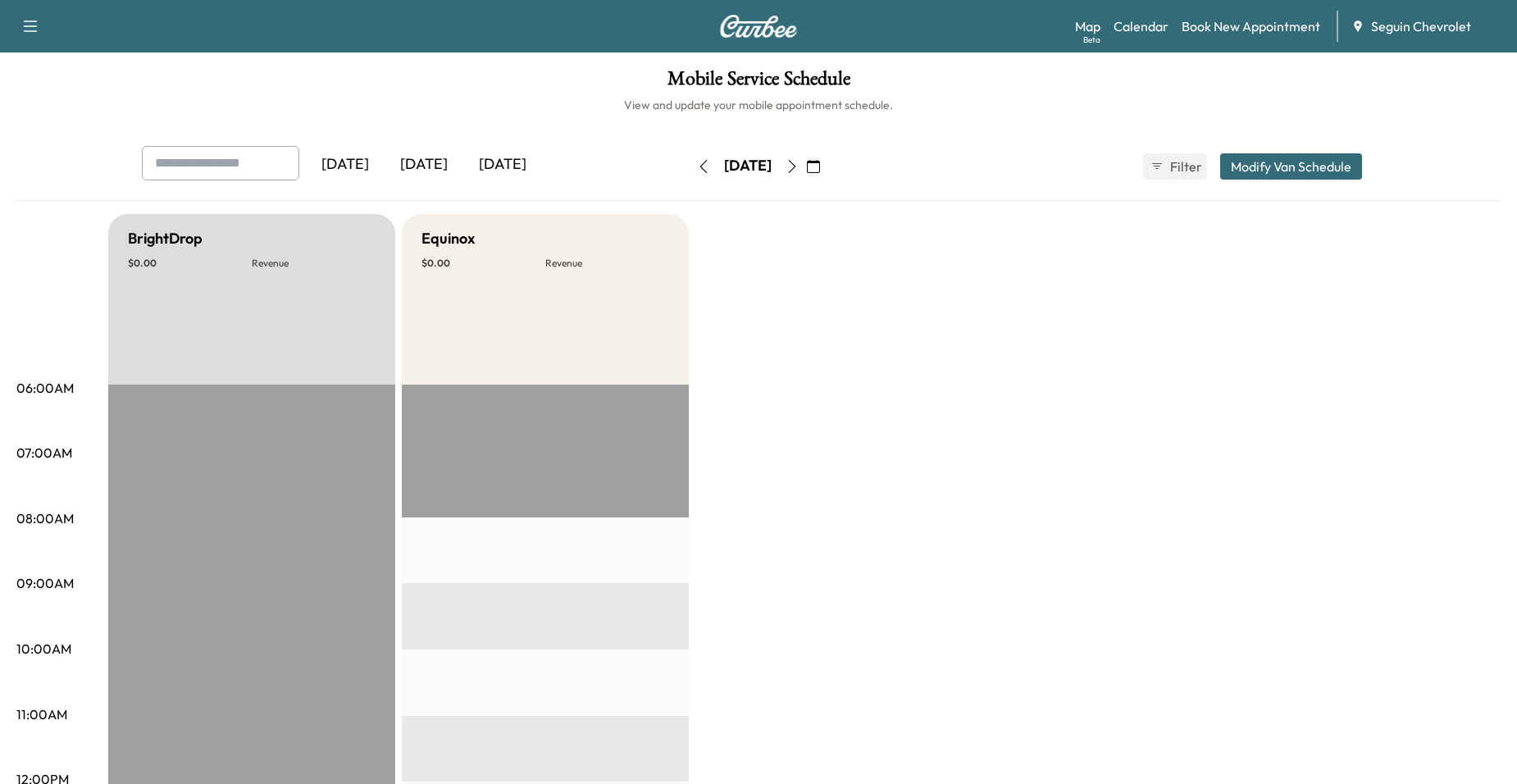
click at [799, 167] on icon "button" at bounding box center [792, 166] width 13 height 13
click at [799, 171] on icon "button" at bounding box center [792, 166] width 13 height 13
click at [806, 169] on div "Wednesday, September 17" at bounding box center [747, 166] width 116 height 26
click at [799, 171] on icon "button" at bounding box center [792, 166] width 13 height 13
click at [799, 172] on icon "button" at bounding box center [792, 166] width 13 height 13
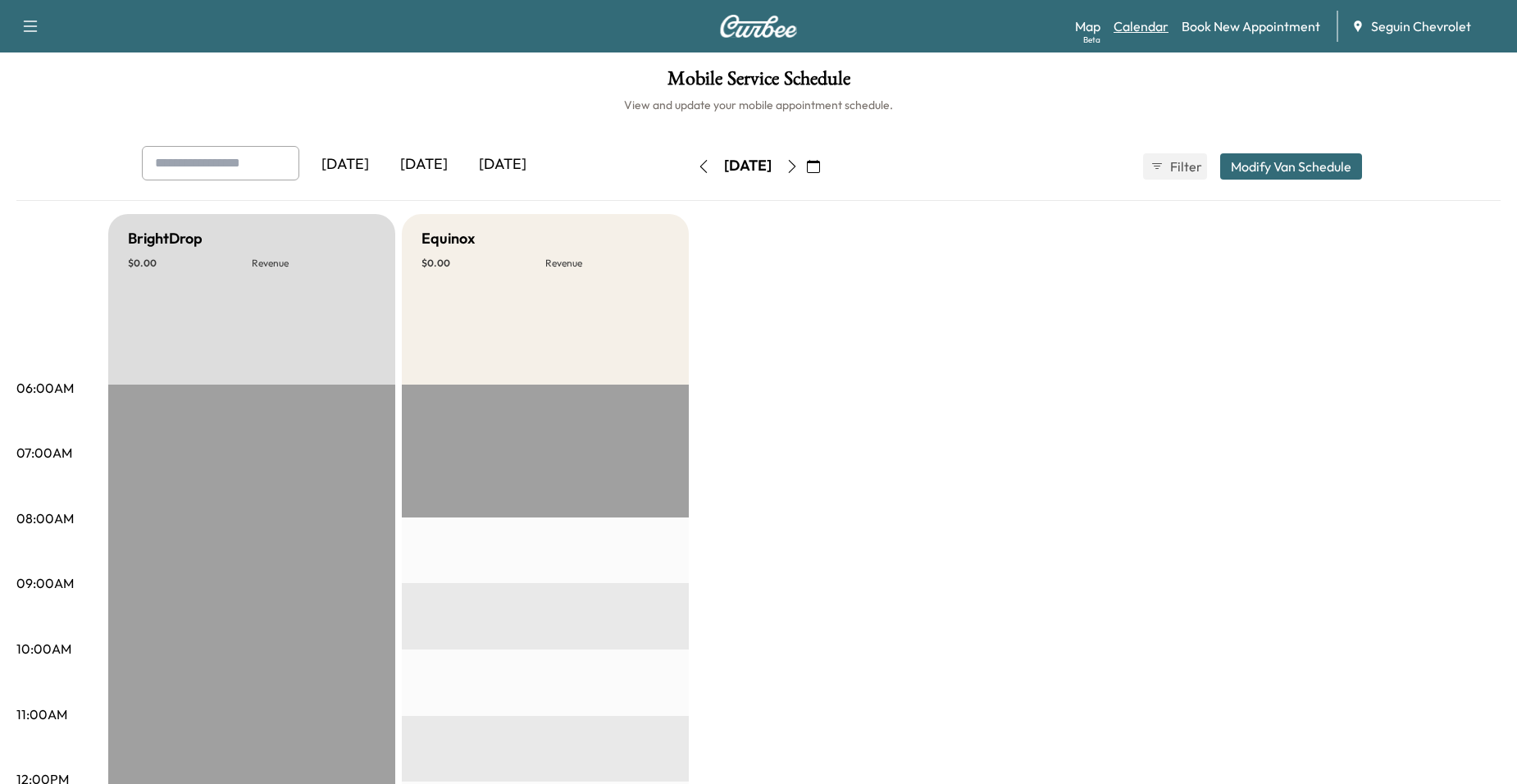
click at [1139, 35] on link "Calendar" at bounding box center [1140, 26] width 55 height 20
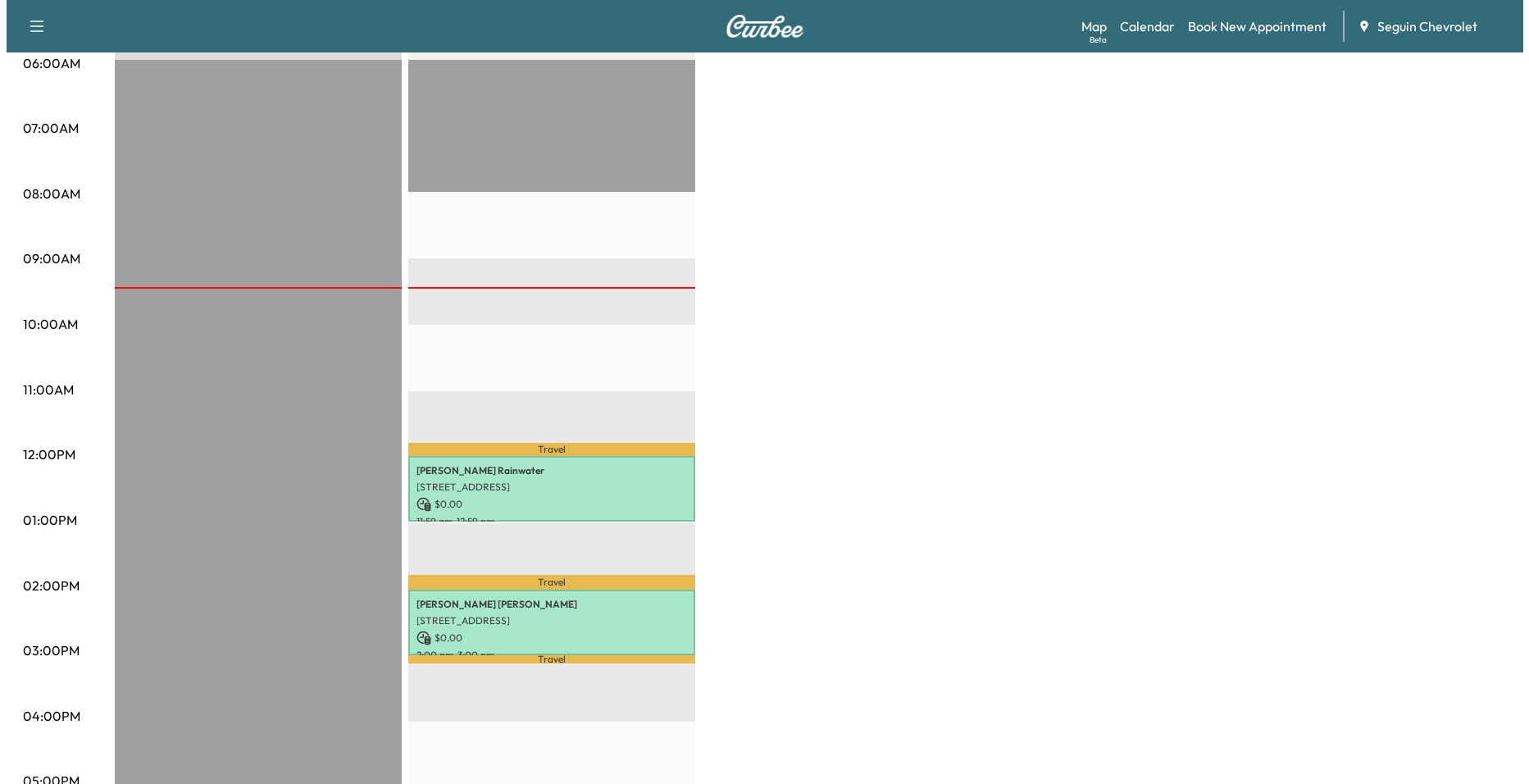
scroll to position [328, 0]
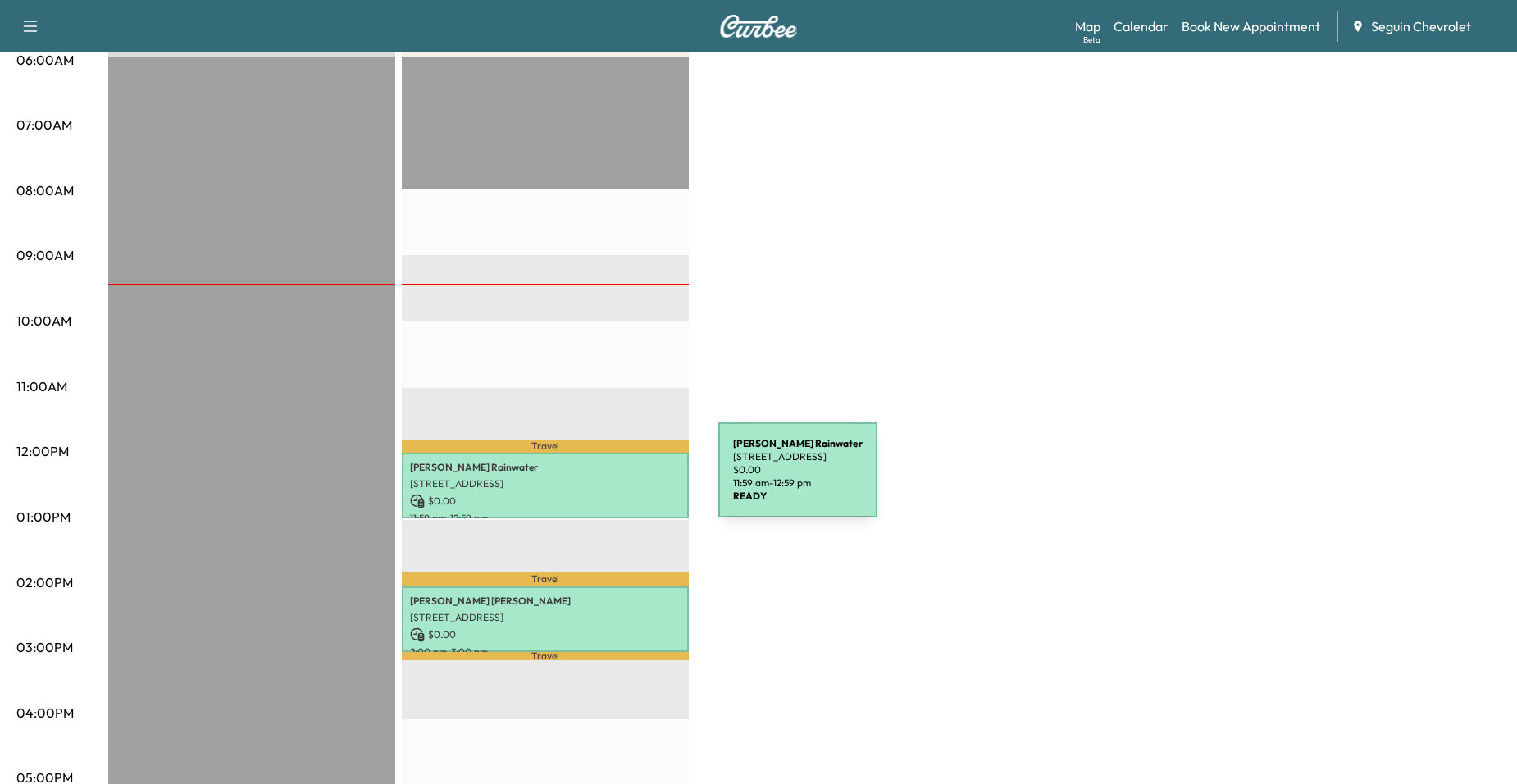
click at [595, 480] on p "[STREET_ADDRESS]" at bounding box center [545, 483] width 271 height 13
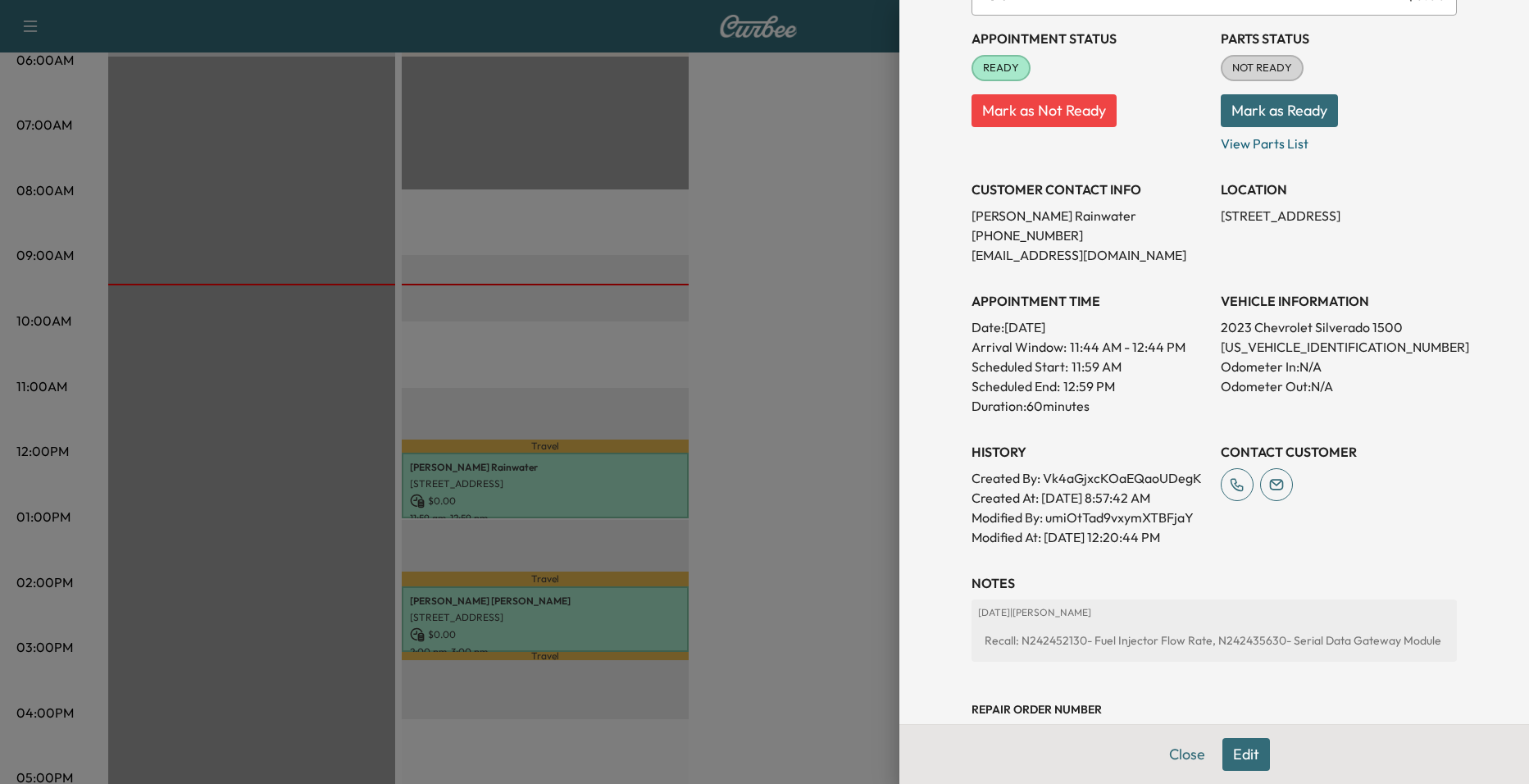
scroll to position [0, 0]
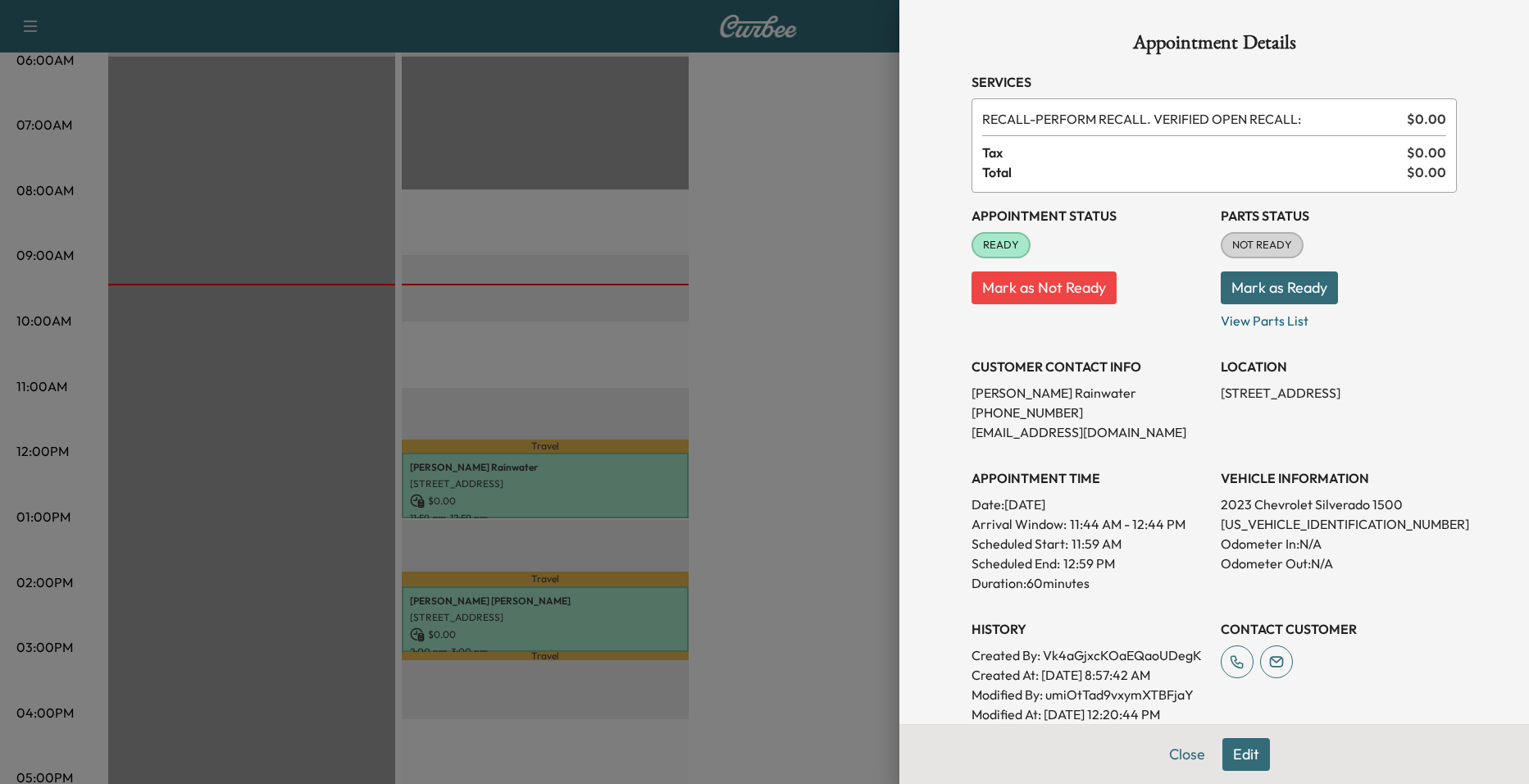
click at [708, 422] on div at bounding box center [764, 392] width 1529 height 784
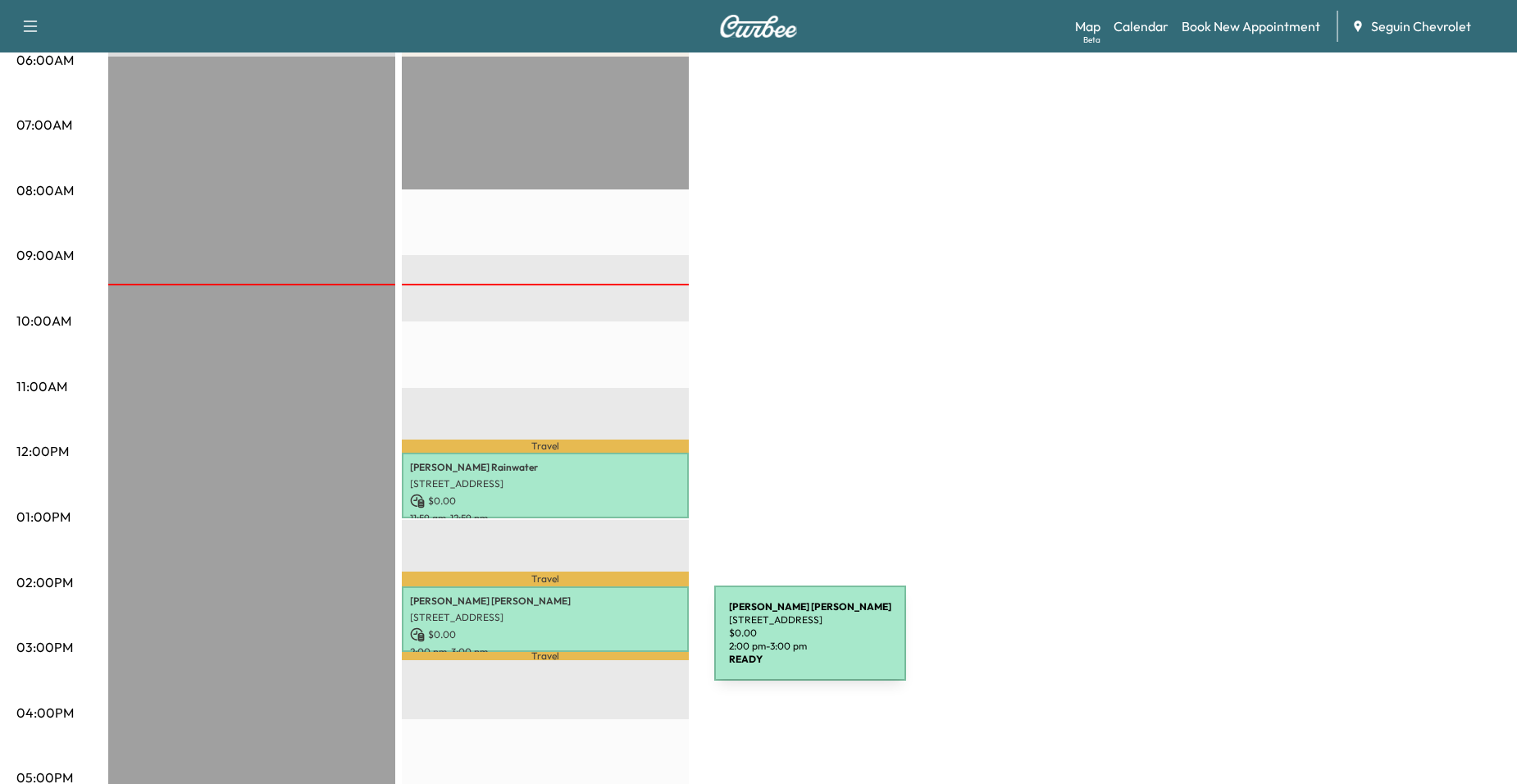
click at [591, 645] on p "2:00 pm - 3:00 pm" at bounding box center [545, 651] width 271 height 13
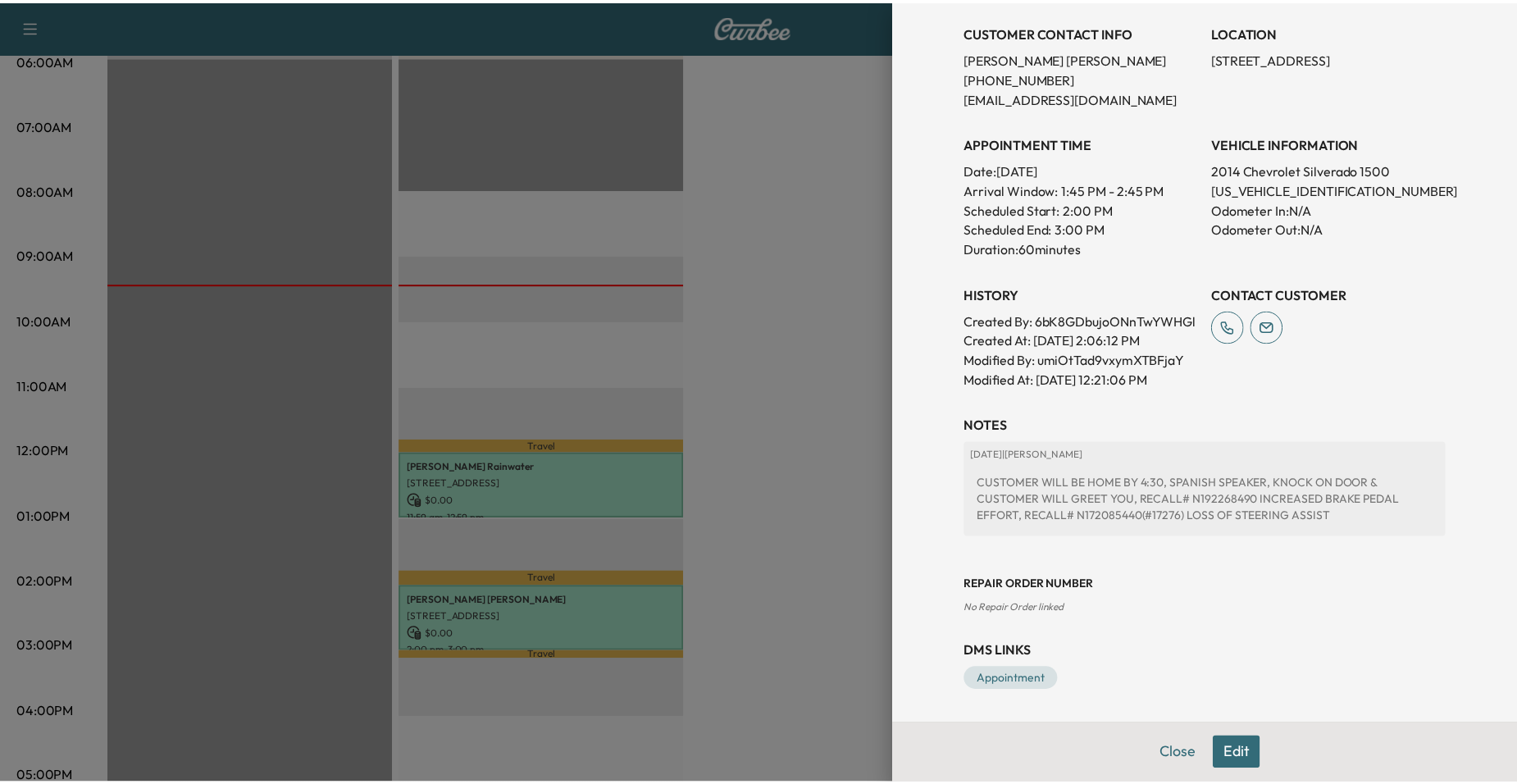
scroll to position [354, 0]
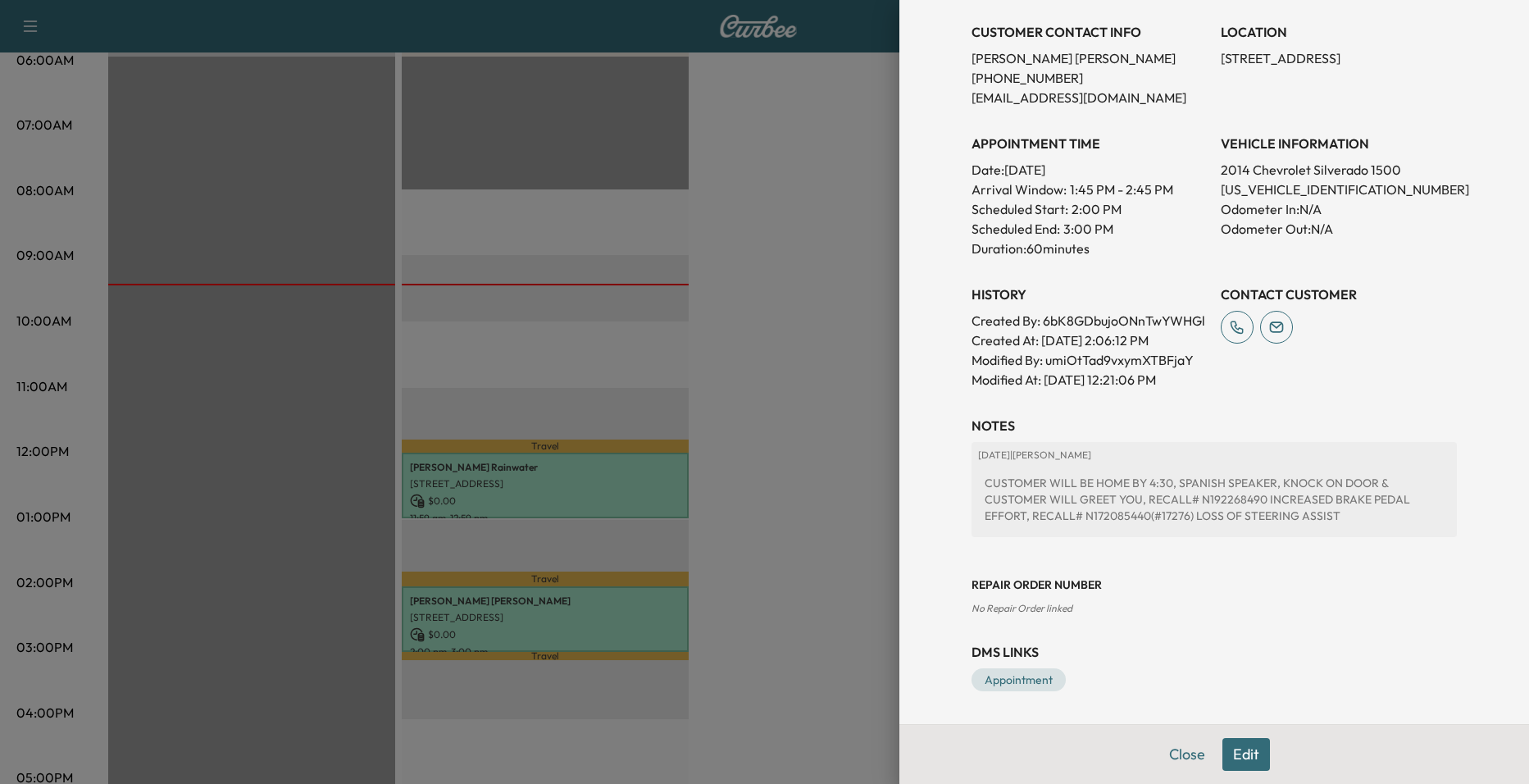
click at [771, 439] on div at bounding box center [764, 392] width 1529 height 784
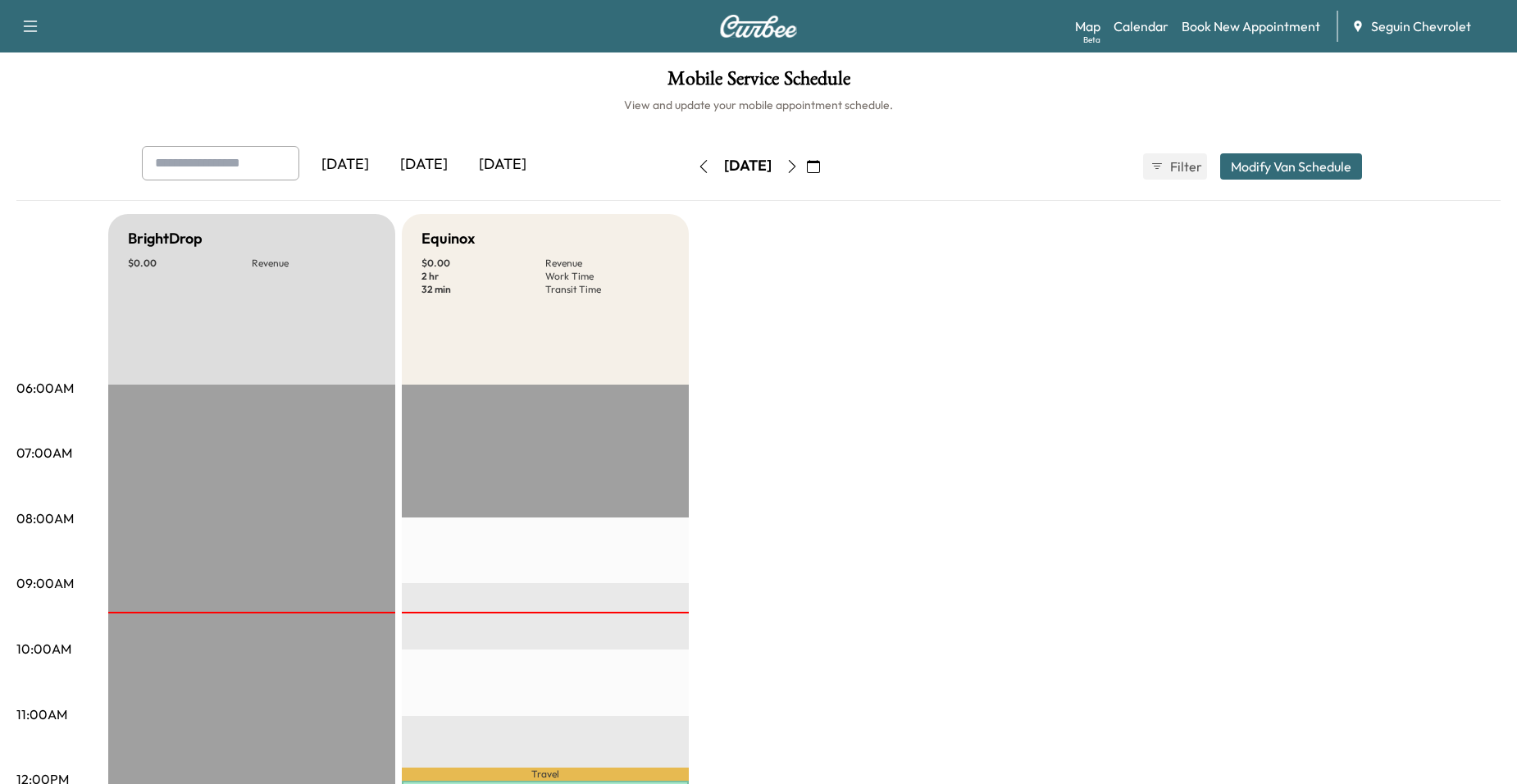
scroll to position [328, 0]
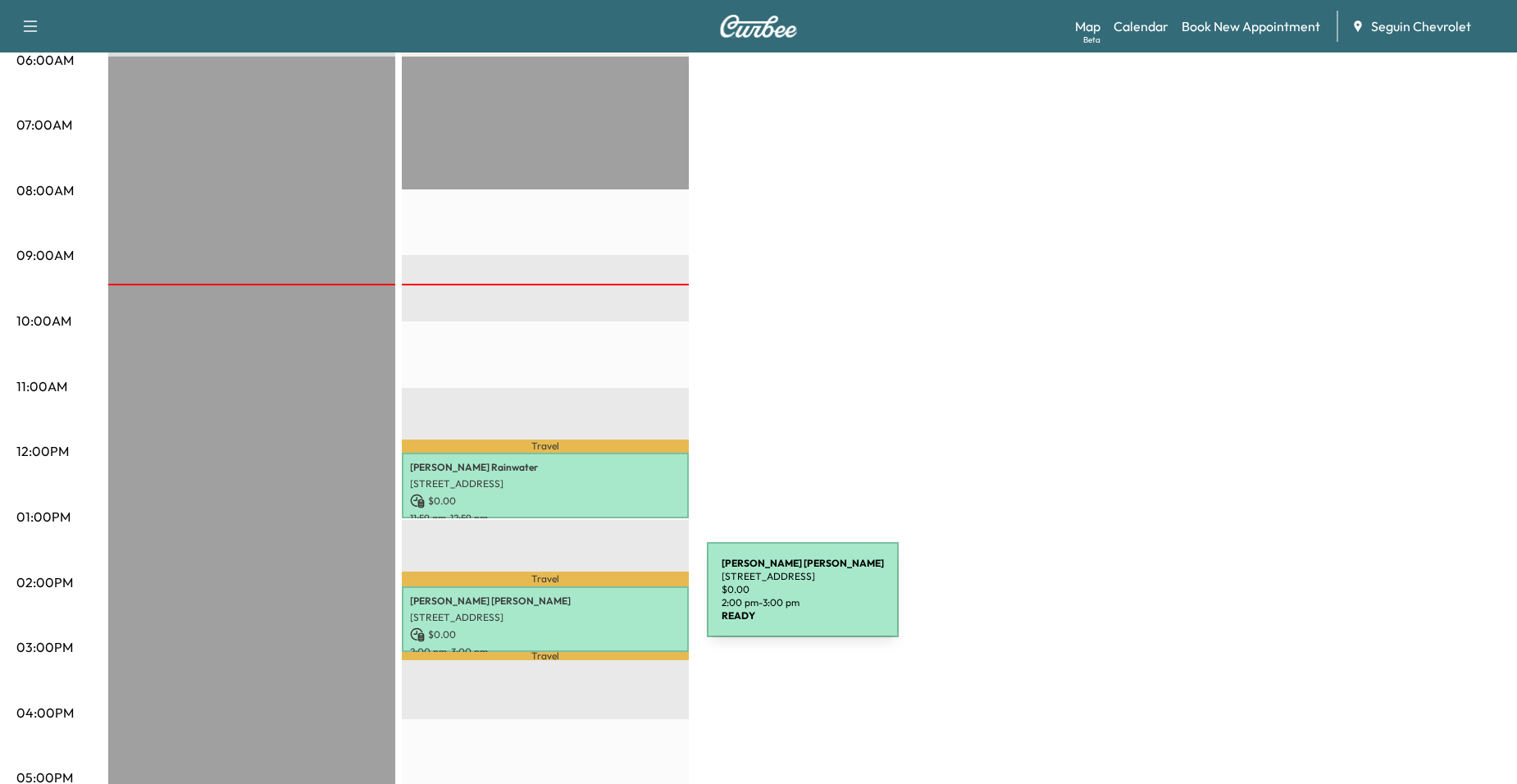
click at [583, 600] on p "Jose Deleon" at bounding box center [545, 600] width 271 height 13
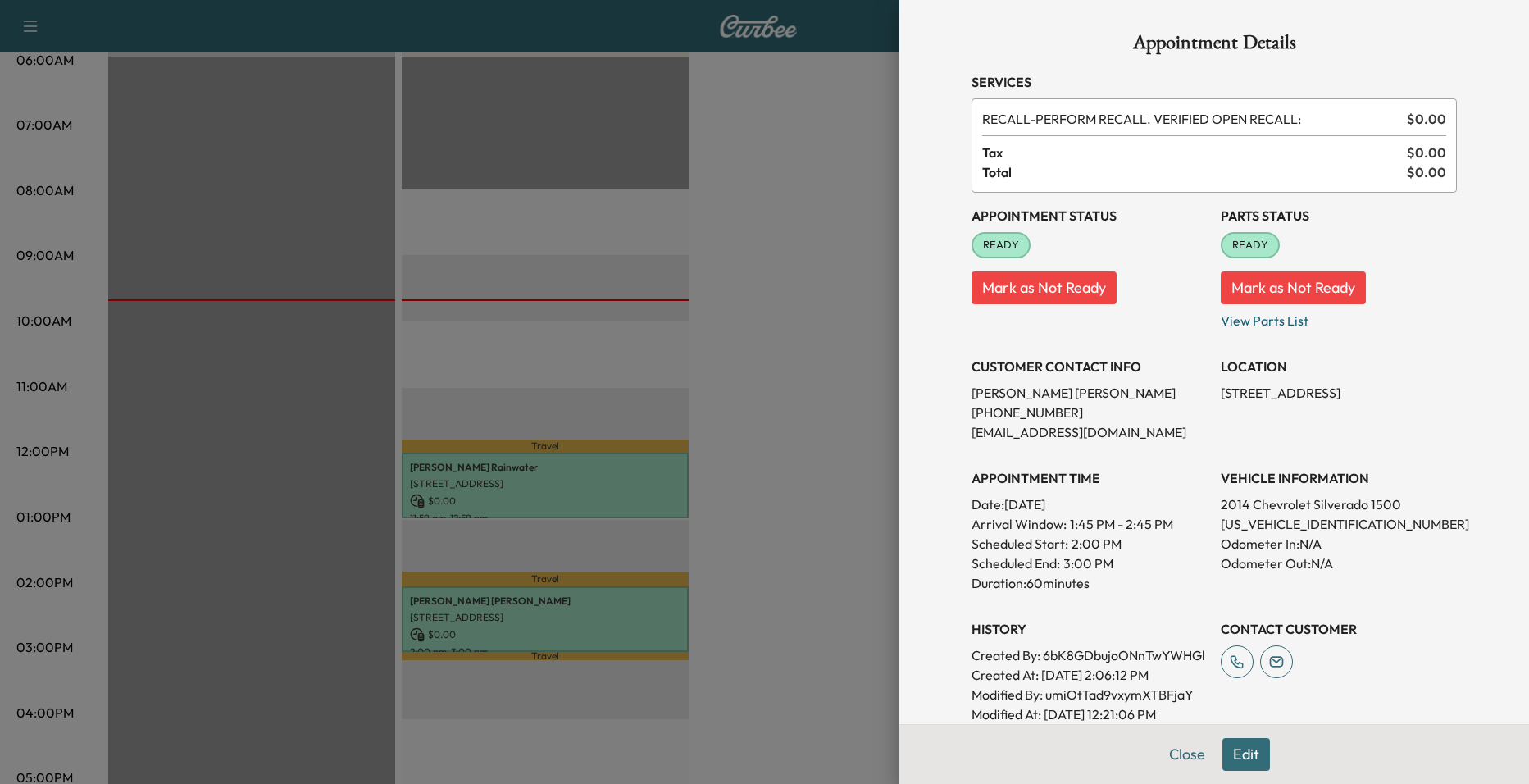
click at [602, 367] on div at bounding box center [764, 392] width 1529 height 784
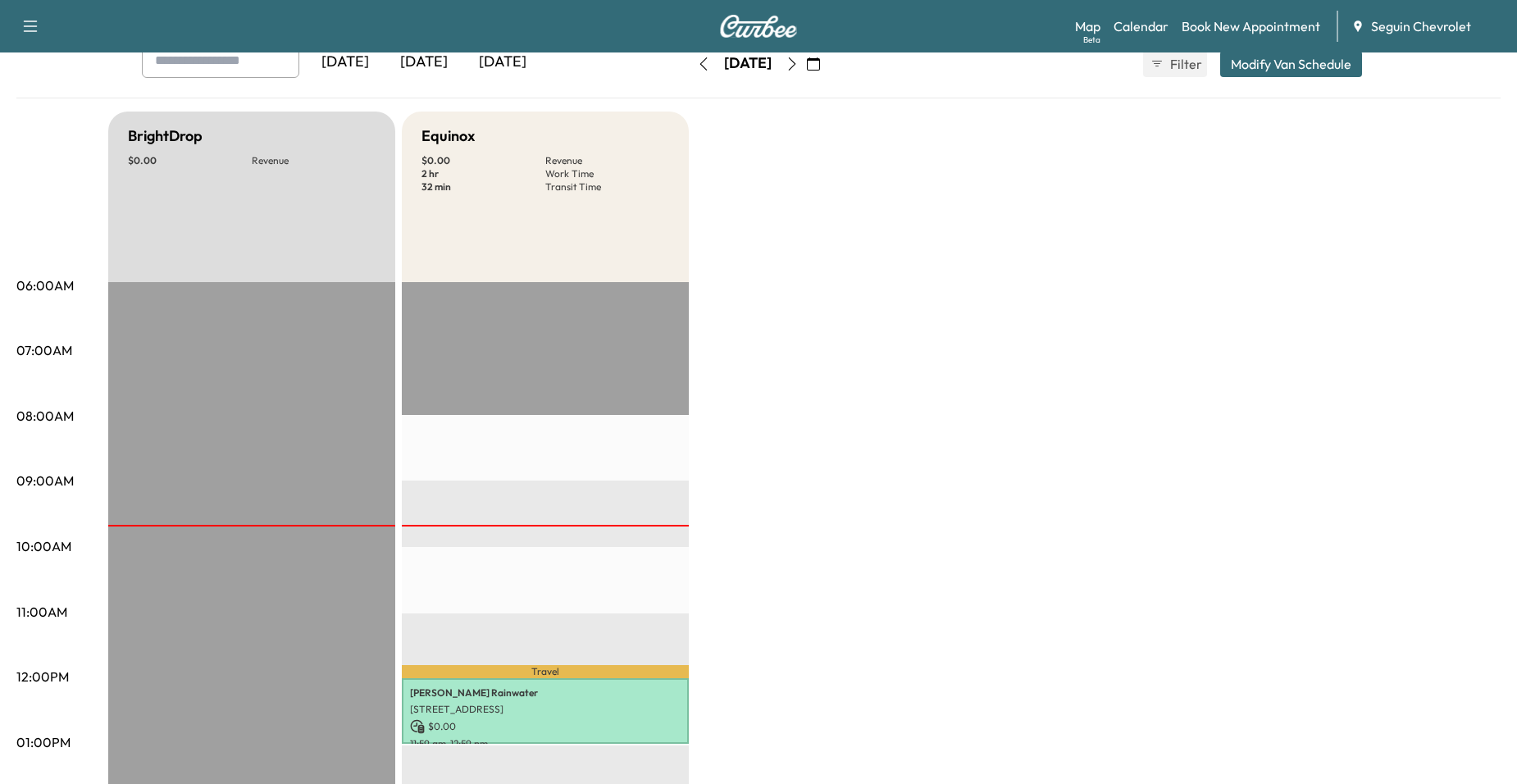
scroll to position [0, 0]
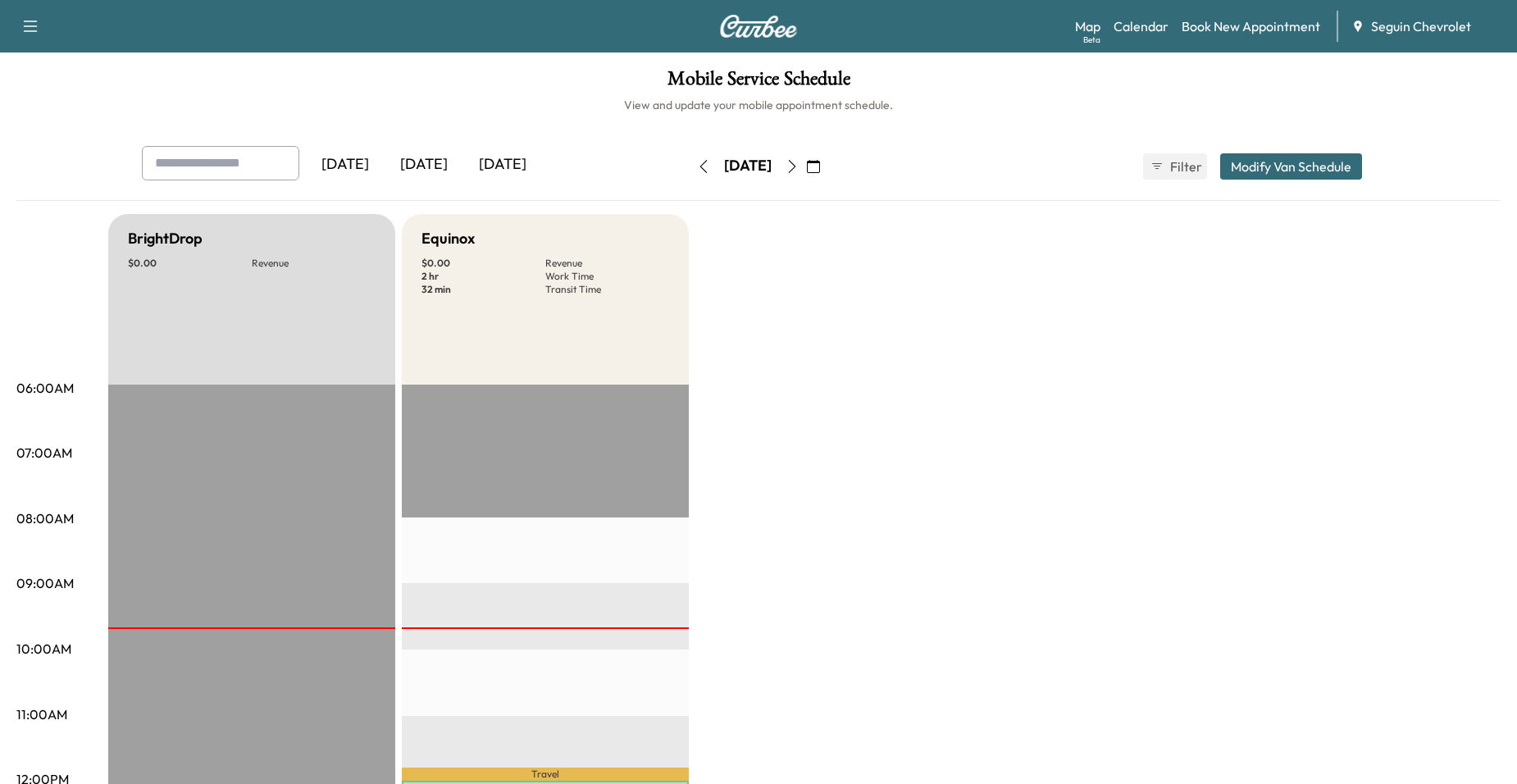
click at [799, 171] on icon "button" at bounding box center [792, 166] width 13 height 13
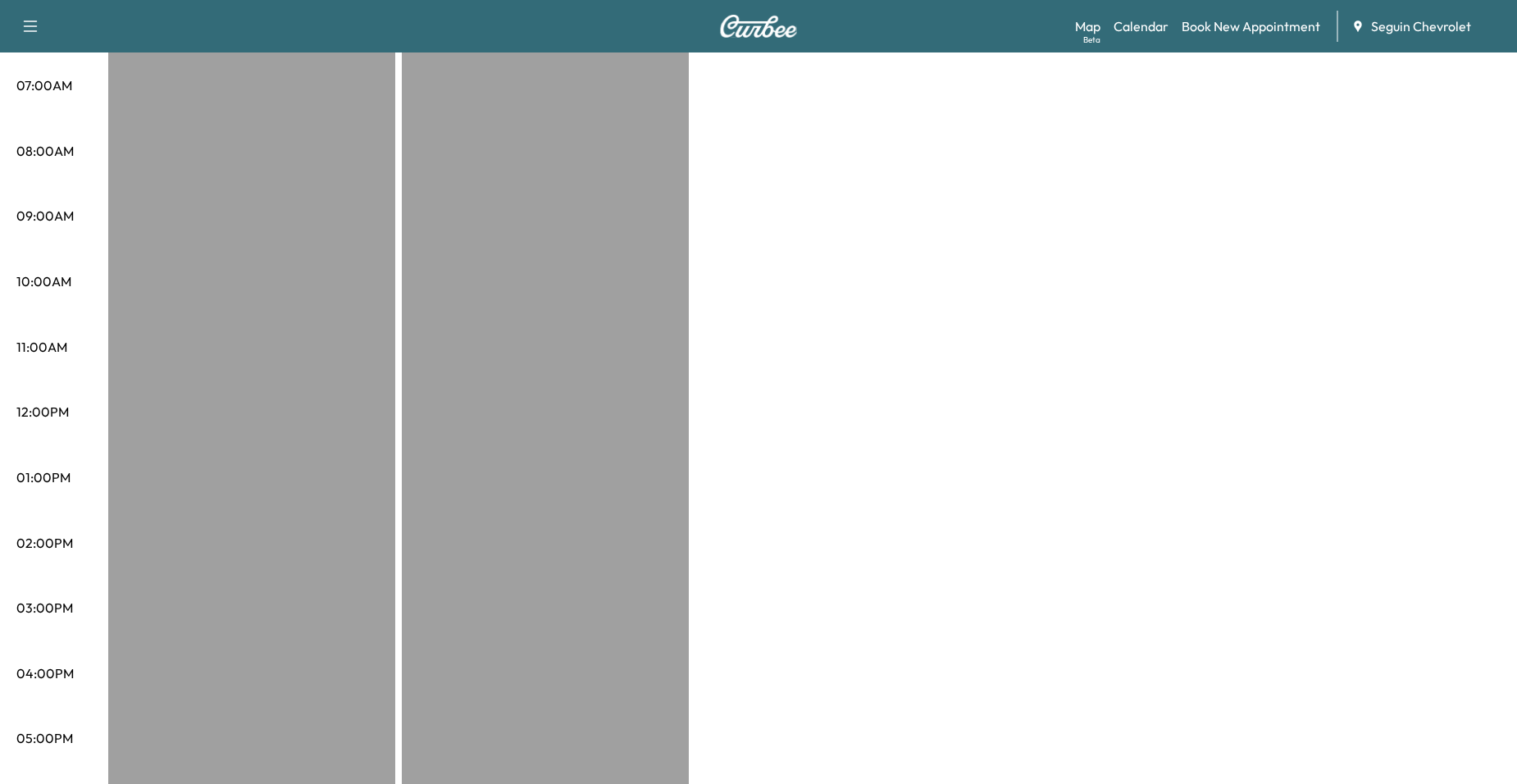
scroll to position [82, 0]
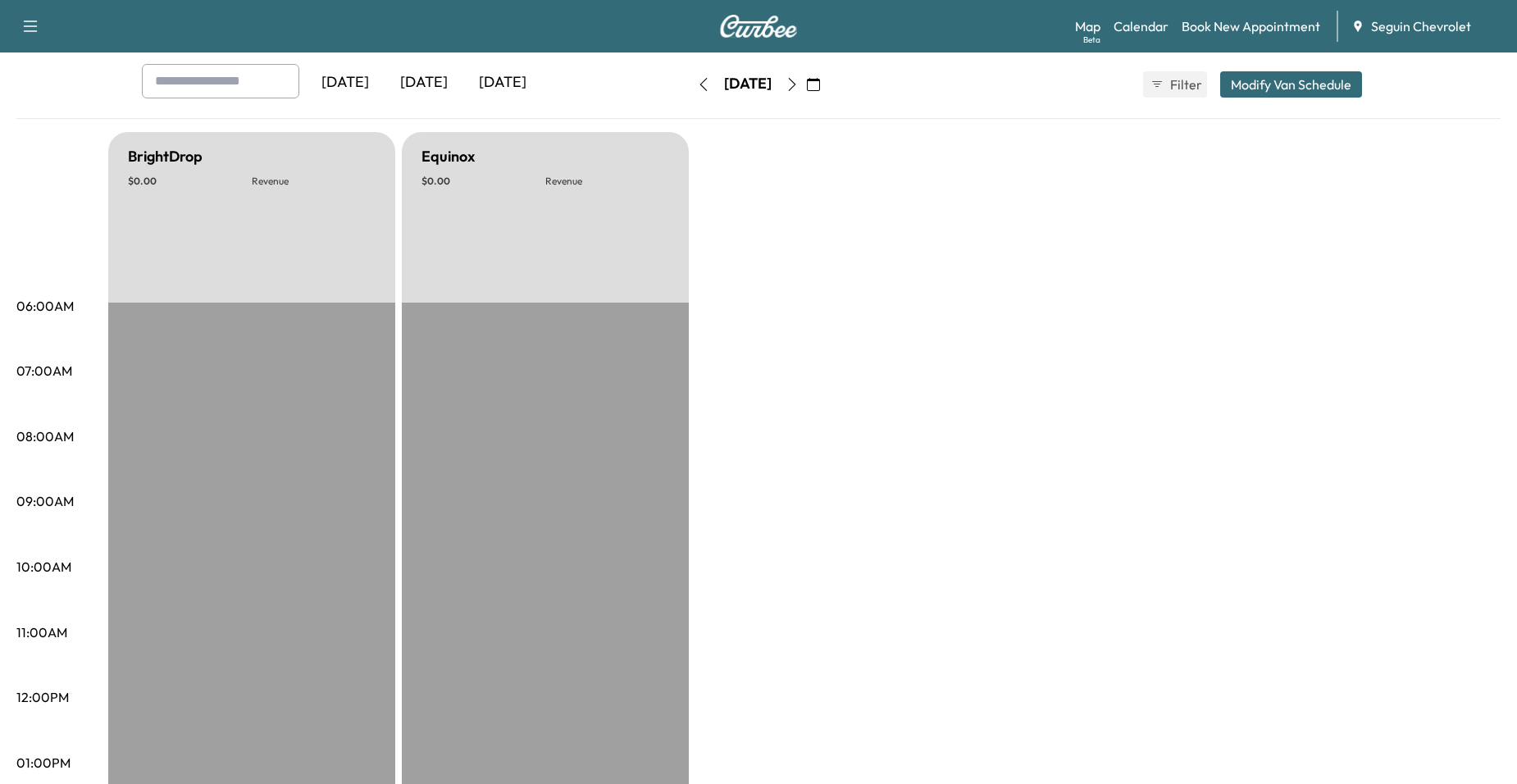
click at [806, 89] on button "button" at bounding box center [792, 85] width 28 height 26
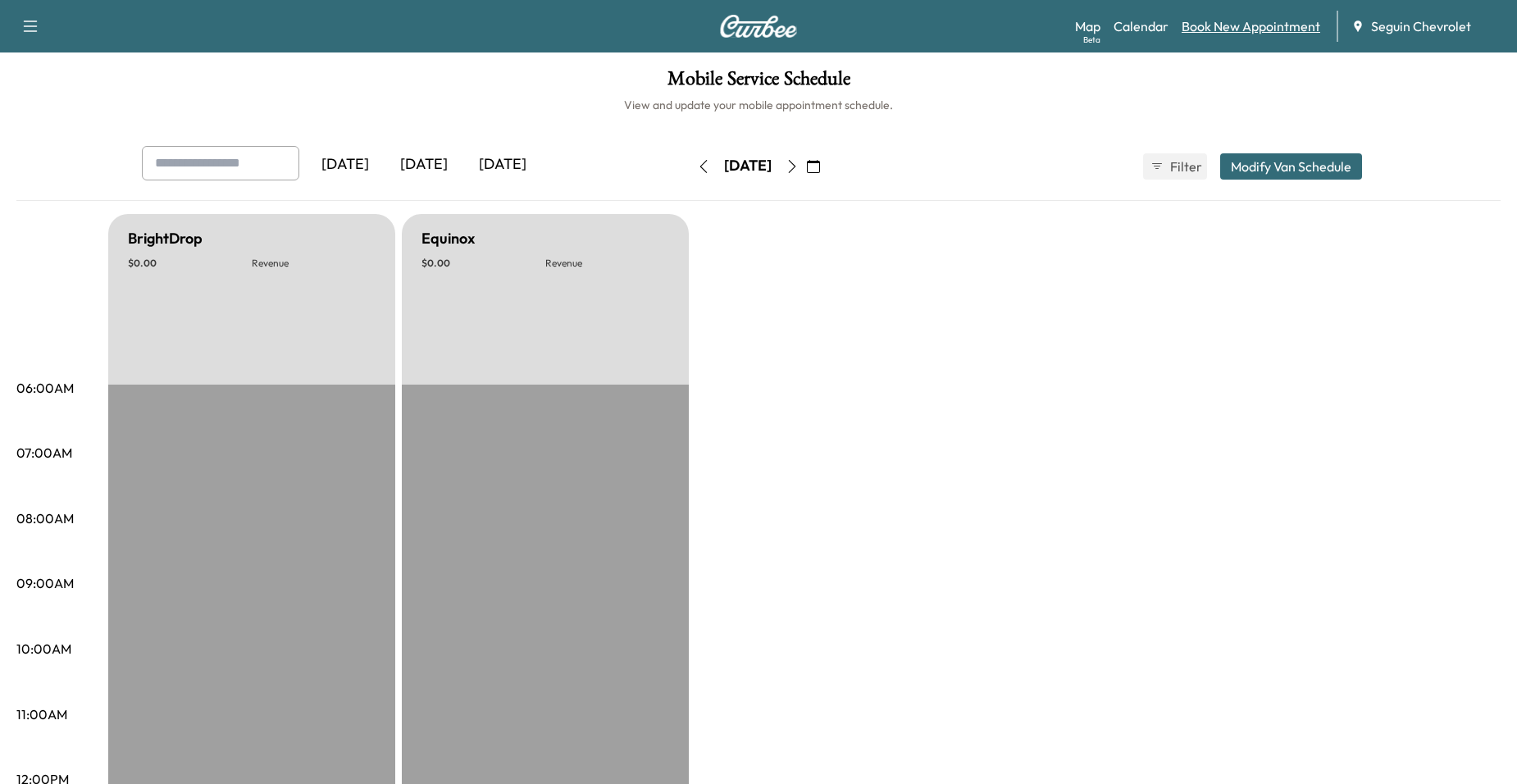
click at [1204, 23] on link "Book New Appointment" at bounding box center [1250, 26] width 138 height 20
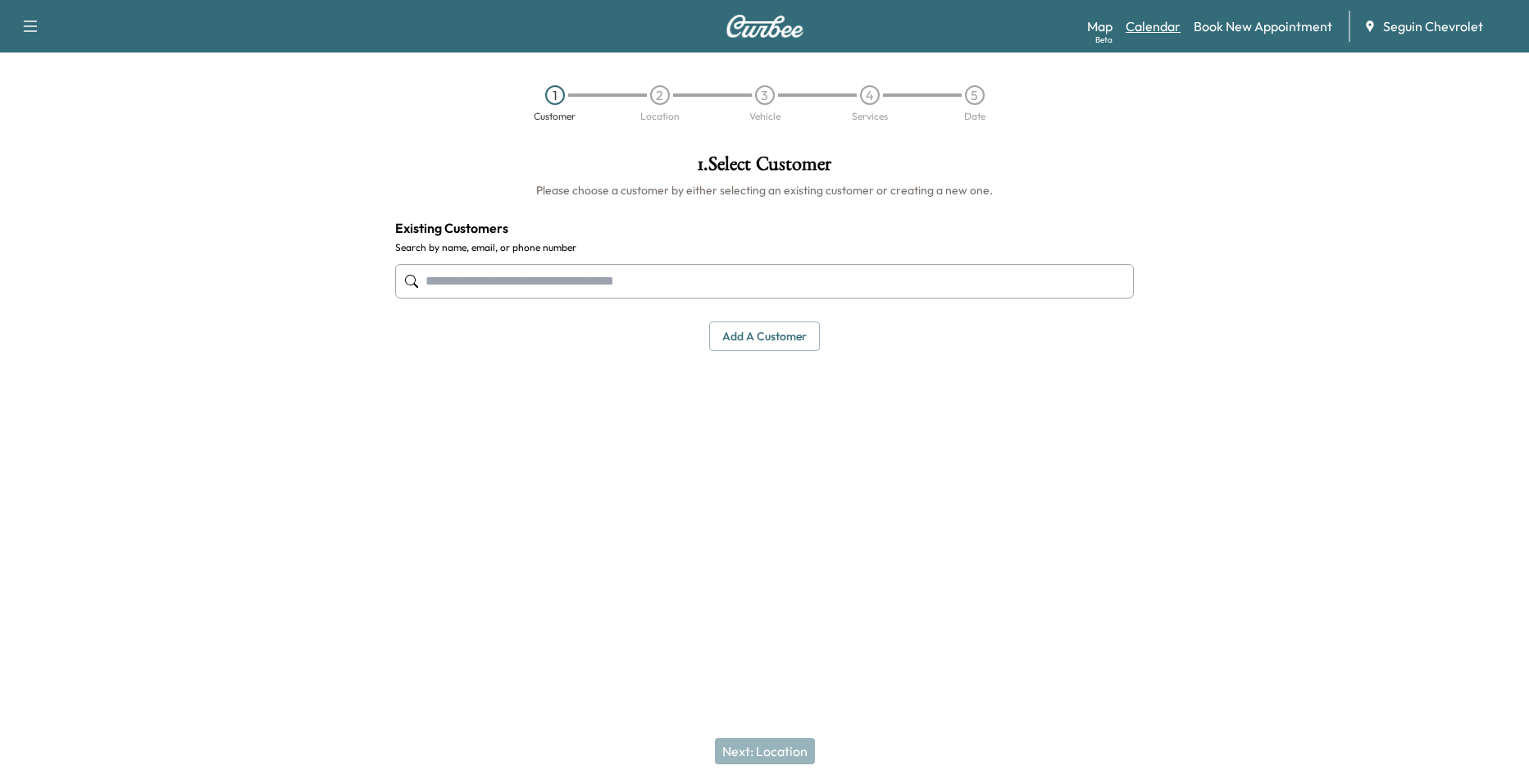
click at [1139, 24] on link "Calendar" at bounding box center [1153, 26] width 55 height 20
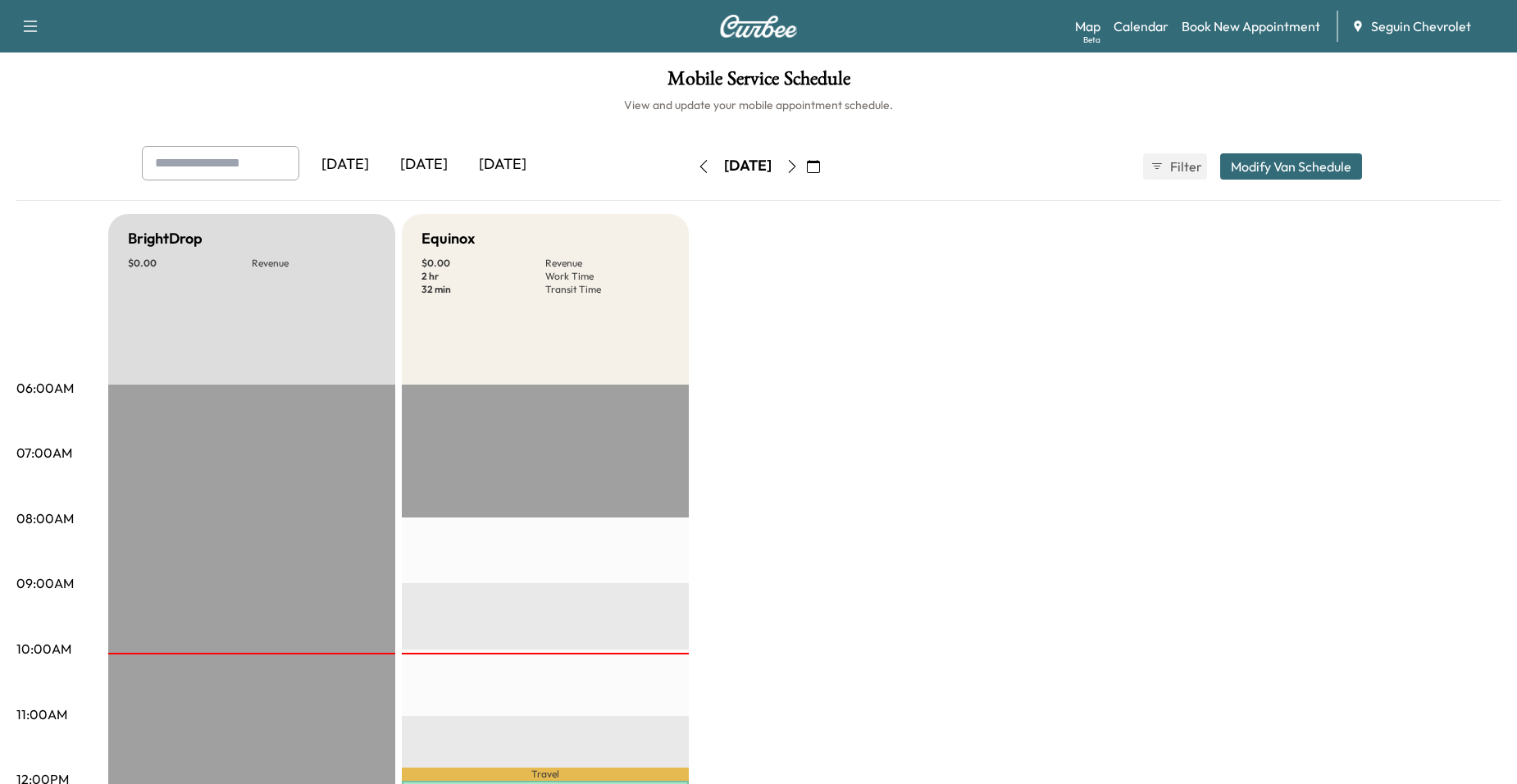
click at [799, 169] on icon "button" at bounding box center [792, 166] width 13 height 13
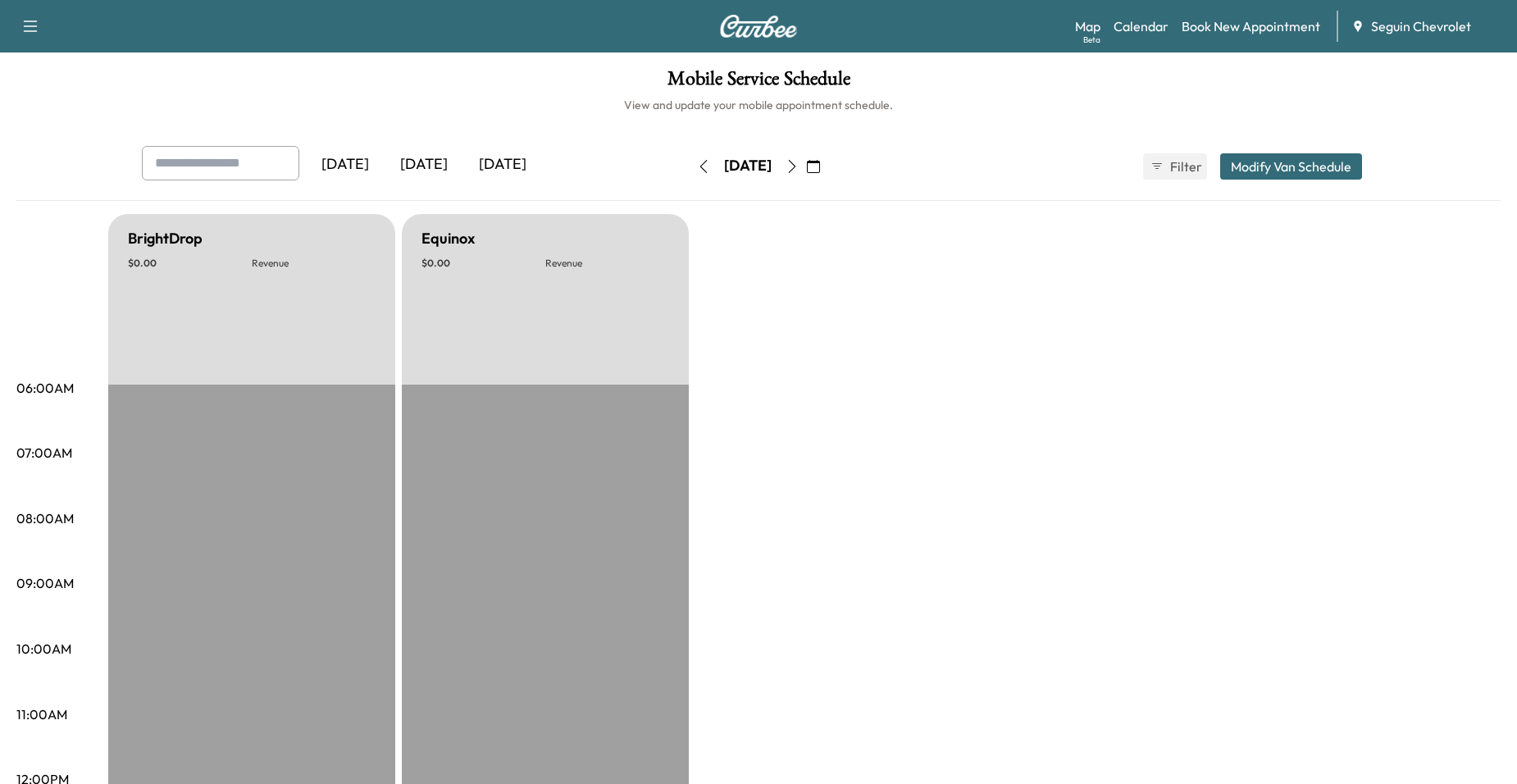
click at [806, 165] on button "button" at bounding box center [792, 166] width 28 height 26
click at [799, 167] on icon "button" at bounding box center [792, 166] width 13 height 13
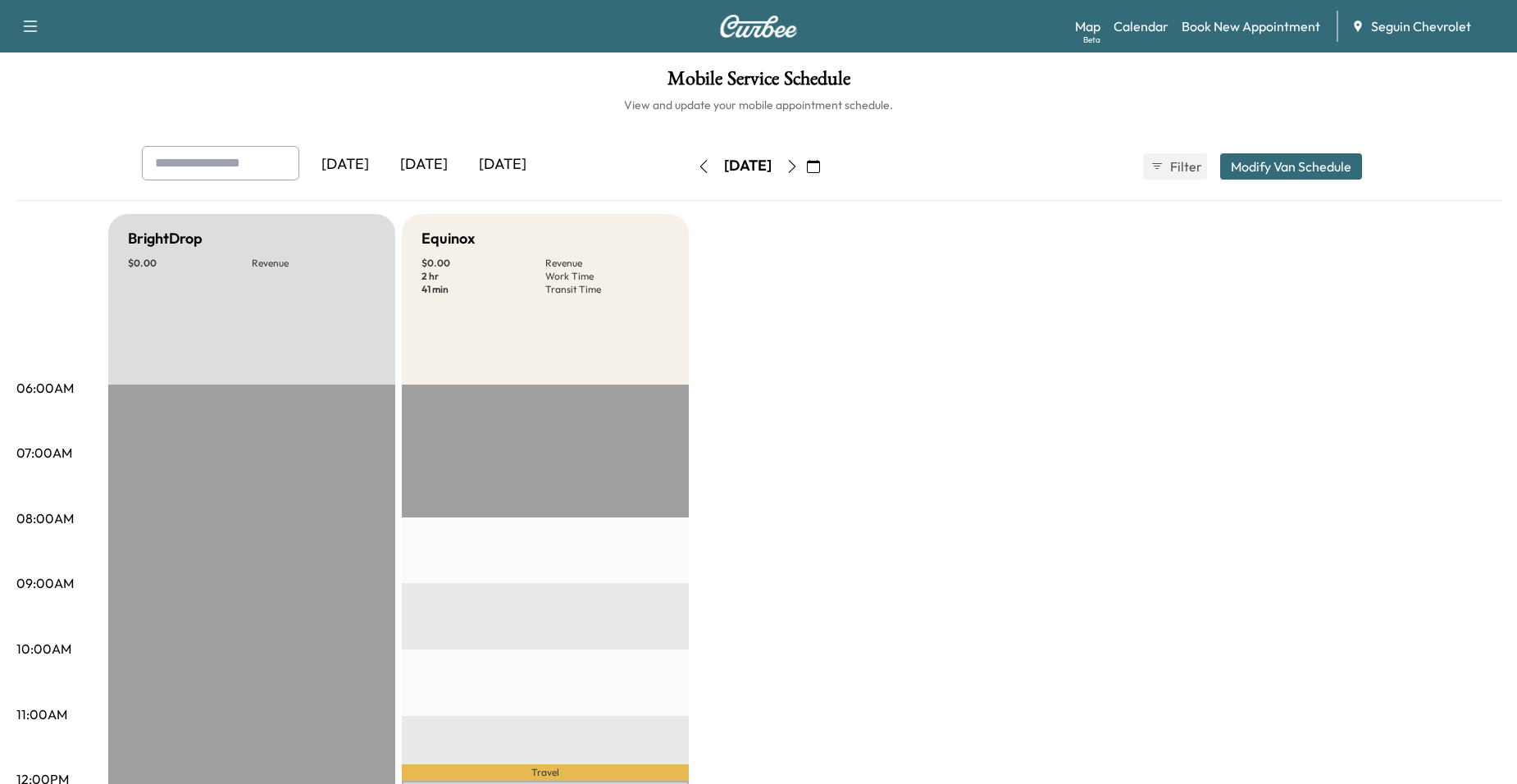
click at [806, 161] on button "button" at bounding box center [792, 166] width 28 height 26
click at [689, 167] on button "button" at bounding box center [703, 166] width 28 height 26
click at [799, 171] on icon "button" at bounding box center [792, 166] width 13 height 13
click at [799, 169] on icon "button" at bounding box center [792, 166] width 13 height 13
click at [697, 166] on icon "button" at bounding box center [703, 166] width 13 height 13
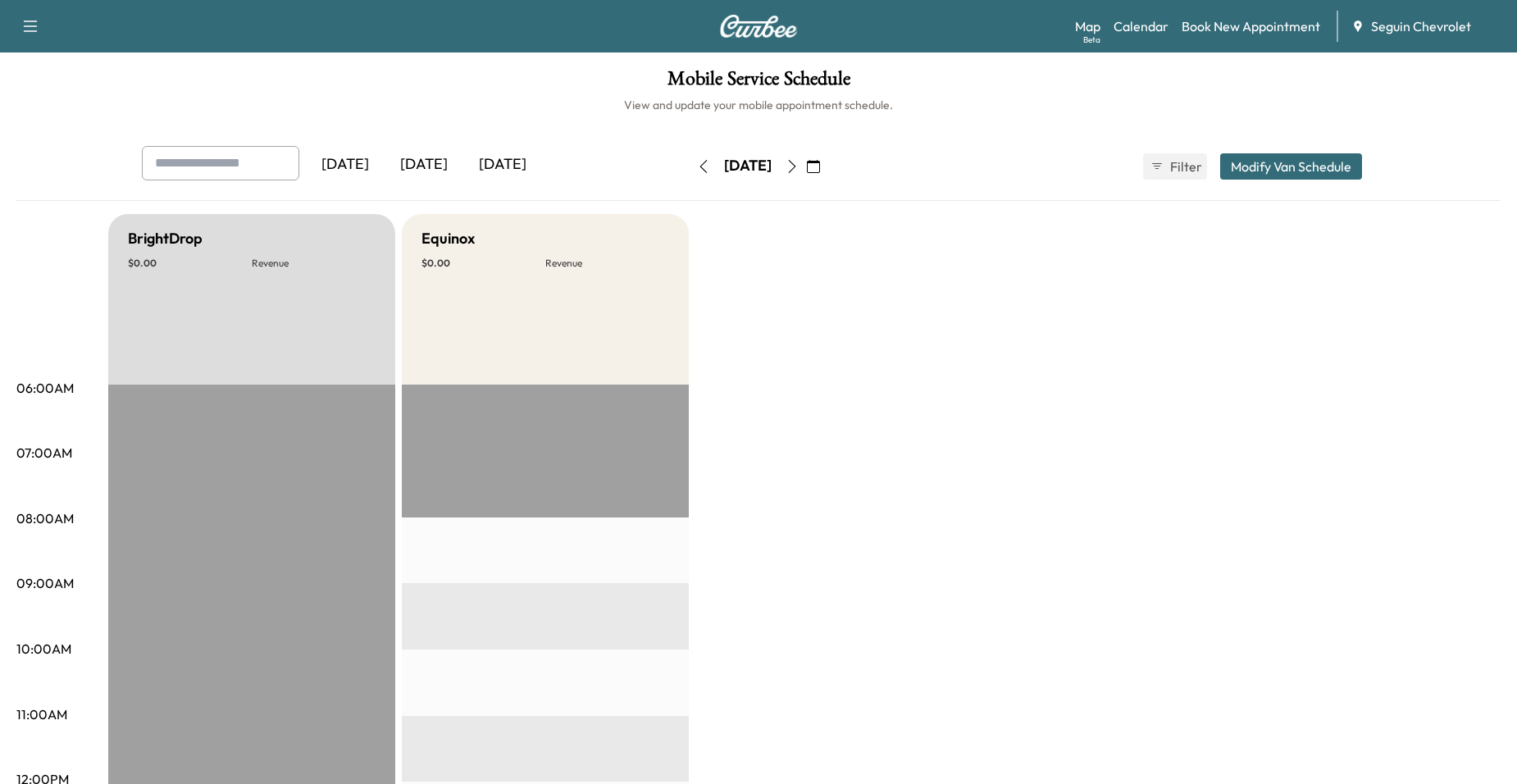
click at [697, 169] on icon "button" at bounding box center [703, 166] width 13 height 13
click at [1215, 27] on link "Book New Appointment" at bounding box center [1250, 26] width 138 height 20
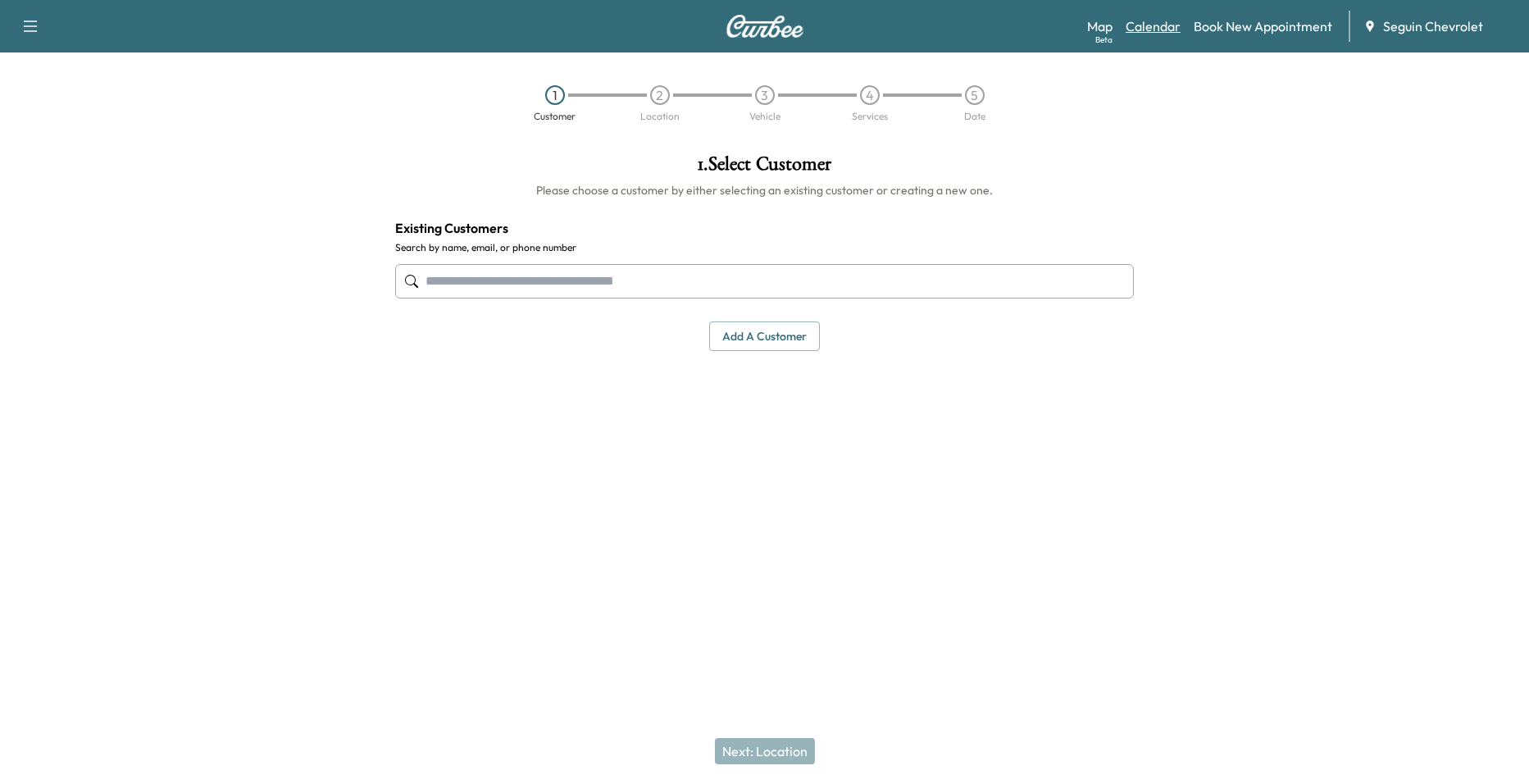
click at [1149, 31] on link "Calendar" at bounding box center [1153, 26] width 55 height 20
